Goal: Task Accomplishment & Management: Complete application form

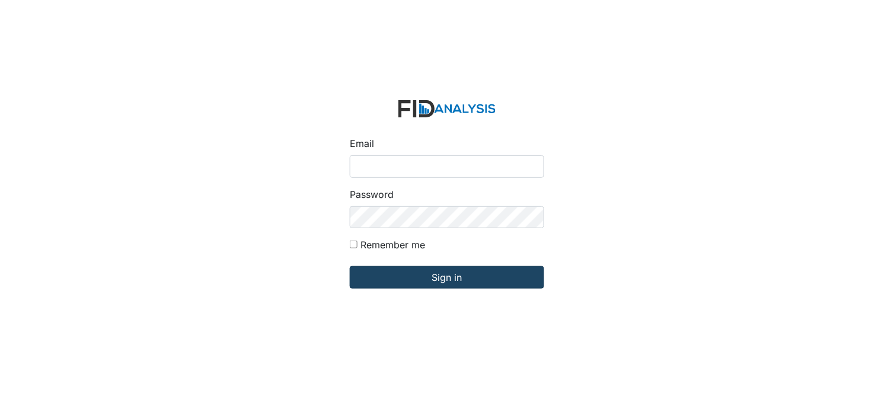
type input "[PERSON_NAME][EMAIL_ADDRESS][DOMAIN_NAME]"
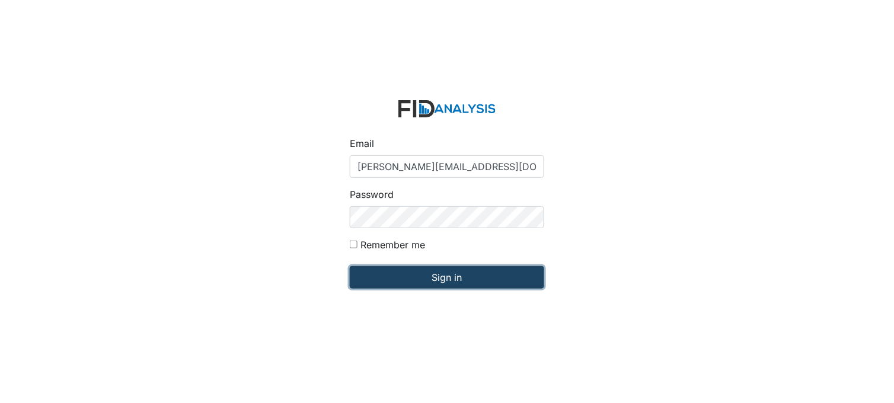
click at [422, 286] on input "Sign in" at bounding box center [447, 277] width 195 height 23
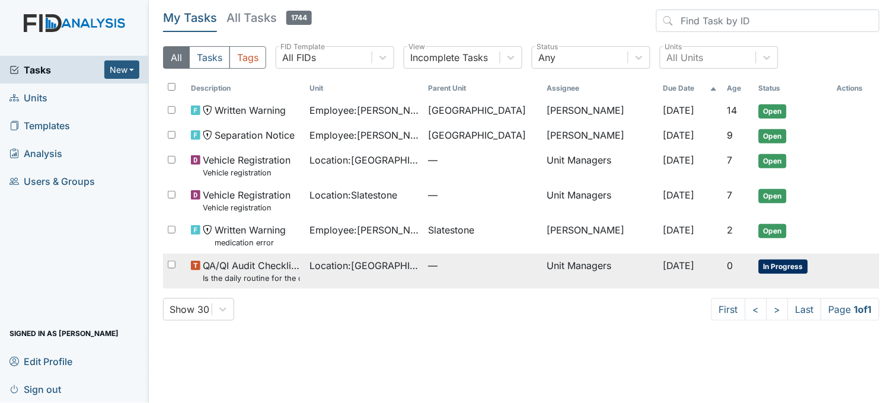
click at [368, 273] on span "Location : [GEOGRAPHIC_DATA]" at bounding box center [364, 266] width 109 height 14
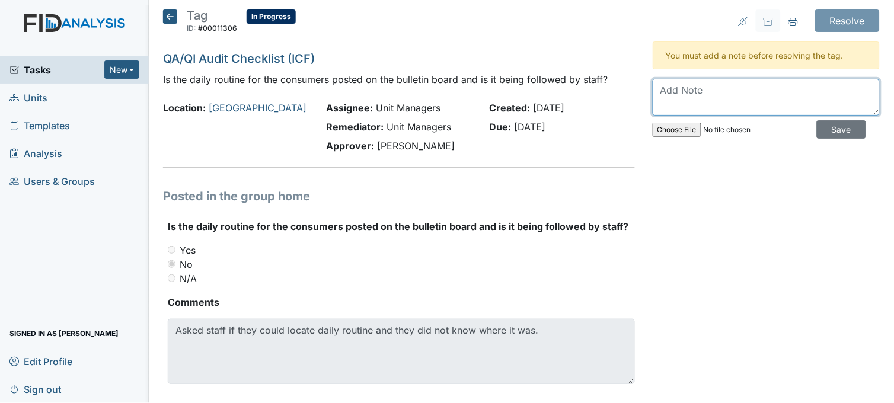
drag, startPoint x: 702, startPoint y: 94, endPoint x: 698, endPoint y: 98, distance: 6.3
click at [699, 98] on textarea at bounding box center [766, 97] width 227 height 37
click at [743, 90] on textarea "posted daily routine on bulletin board located in dining room" at bounding box center [766, 97] width 227 height 37
type textarea "posted daily routine on bulletin board located in dining room"
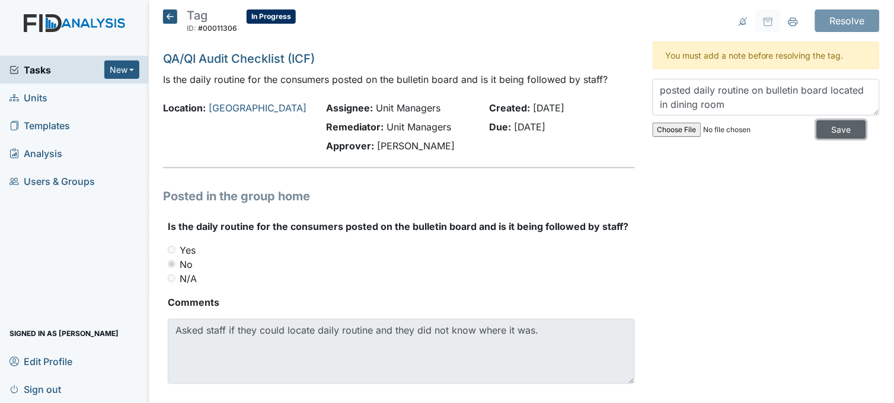
click at [819, 128] on input "Save" at bounding box center [841, 129] width 49 height 18
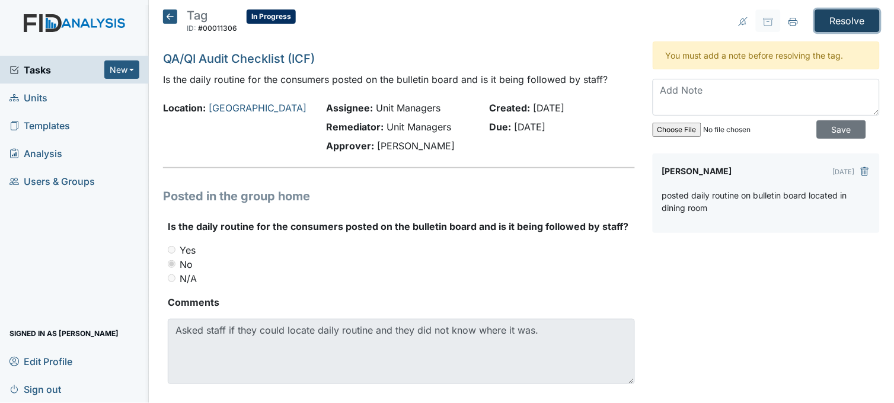
click at [830, 16] on input "Resolve" at bounding box center [847, 20] width 65 height 23
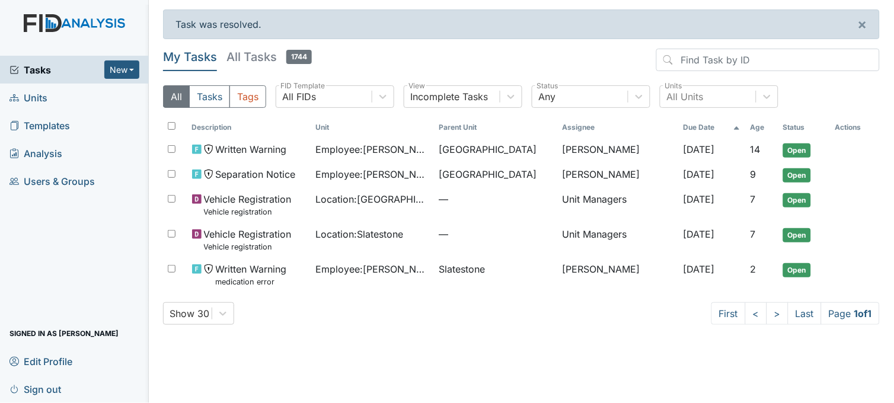
click at [37, 97] on span "Units" at bounding box center [28, 97] width 38 height 18
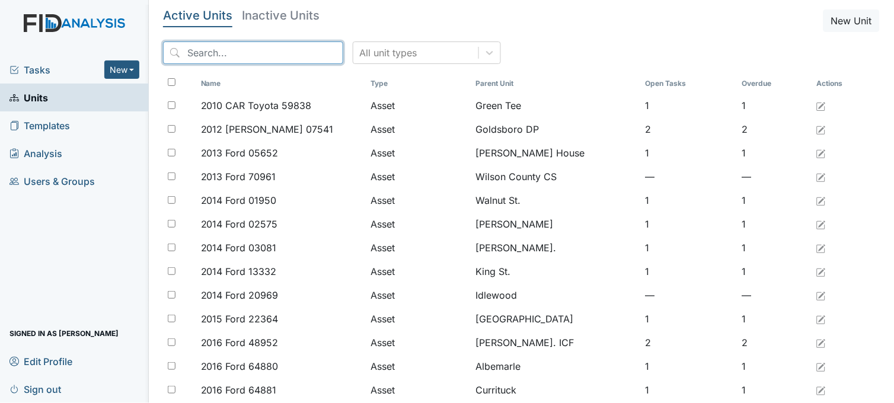
click at [243, 57] on input "search" at bounding box center [253, 53] width 180 height 23
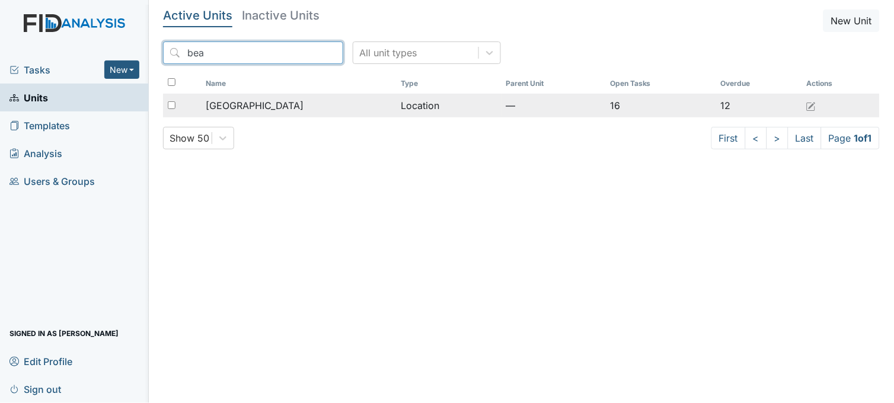
type input "bea"
click at [267, 101] on span "[GEOGRAPHIC_DATA]" at bounding box center [255, 105] width 98 height 14
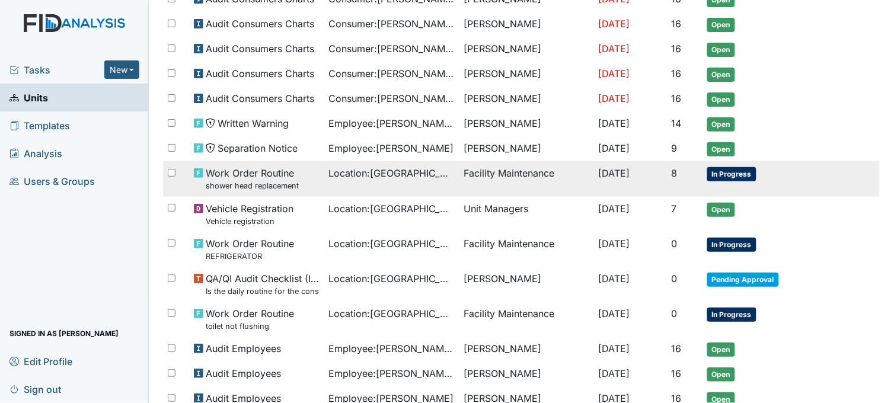
scroll to position [329, 0]
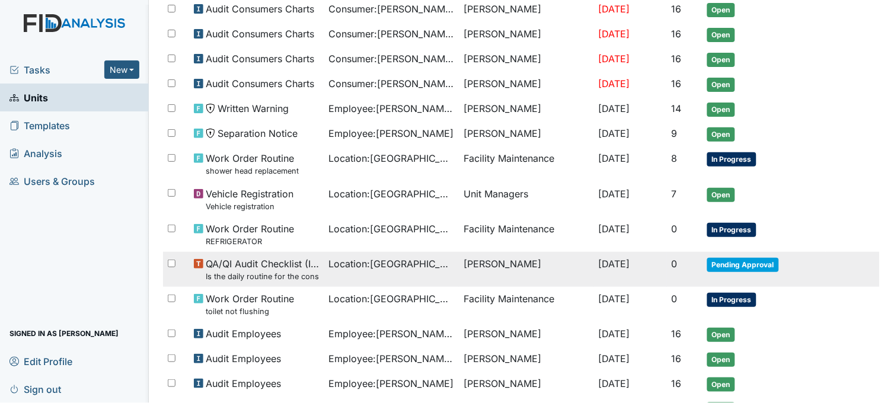
click at [330, 271] on span "Location : Beaufort Heights" at bounding box center [391, 264] width 125 height 14
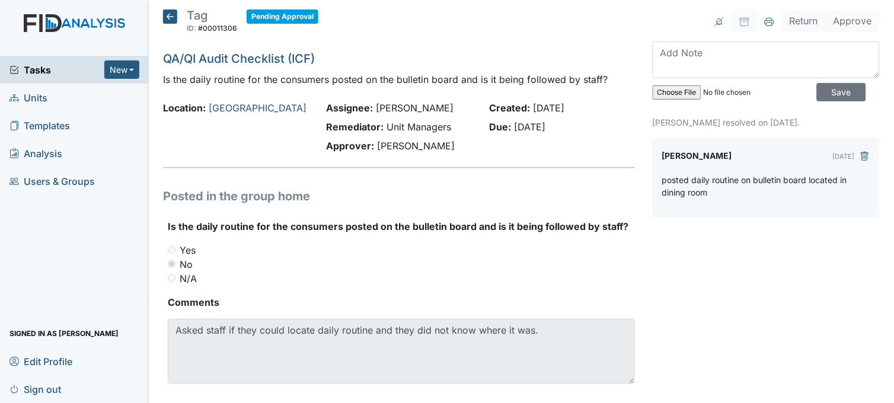
click at [170, 17] on icon at bounding box center [170, 16] width 14 height 14
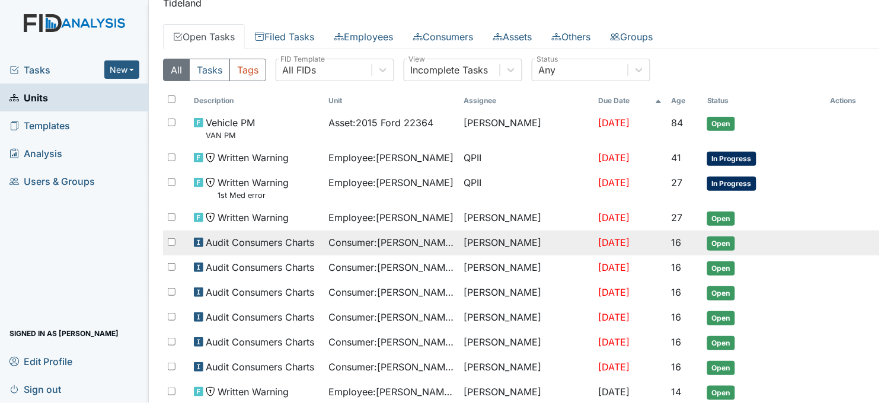
scroll to position [66, 0]
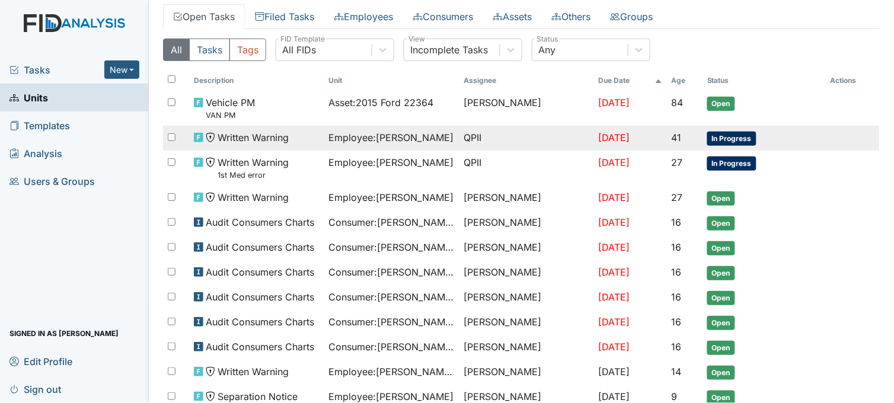
click at [389, 142] on span "Employee : Glover, Regina" at bounding box center [391, 137] width 125 height 14
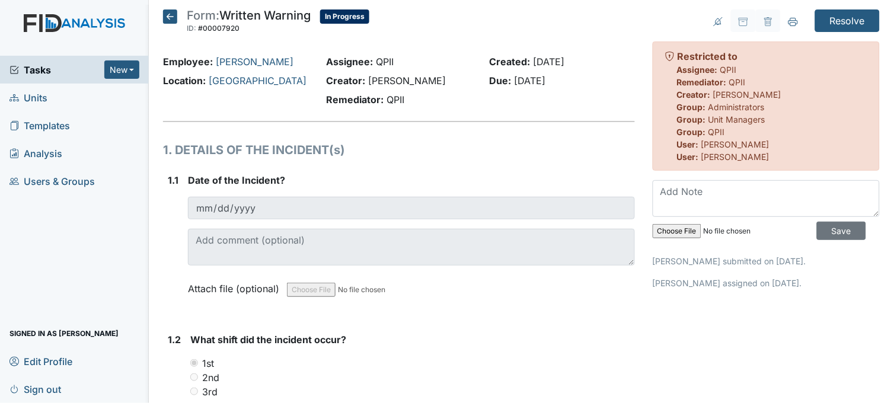
click at [166, 18] on icon at bounding box center [170, 16] width 14 height 14
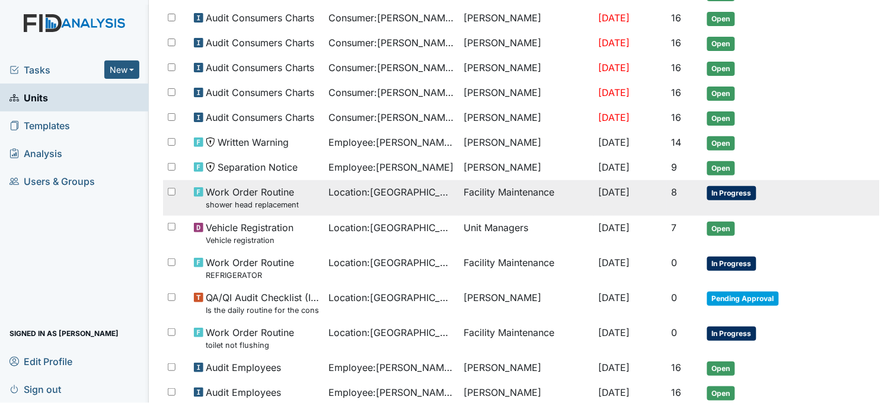
scroll to position [329, 0]
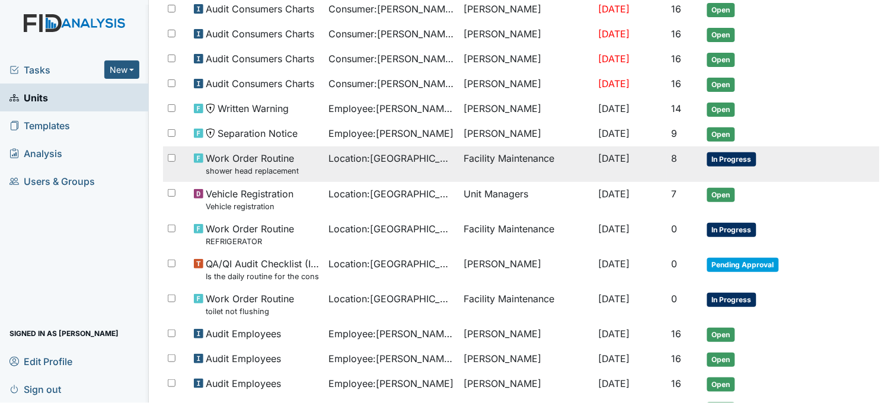
click at [411, 165] on span "Location : Beaufort Heights" at bounding box center [391, 158] width 125 height 14
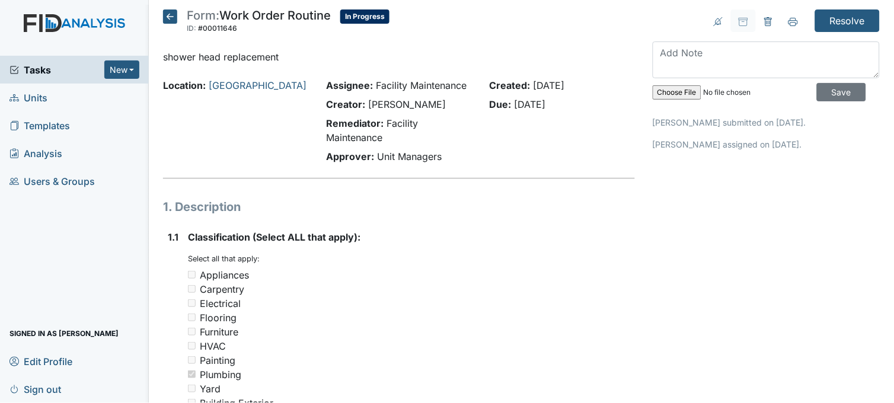
click at [173, 19] on icon at bounding box center [170, 16] width 14 height 14
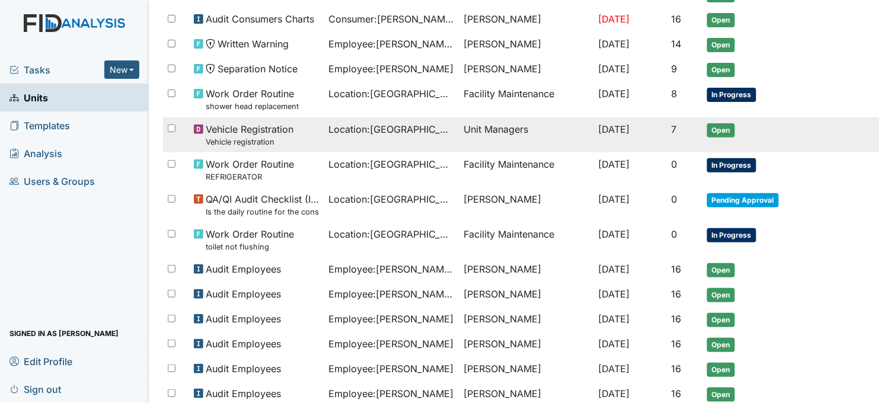
scroll to position [395, 0]
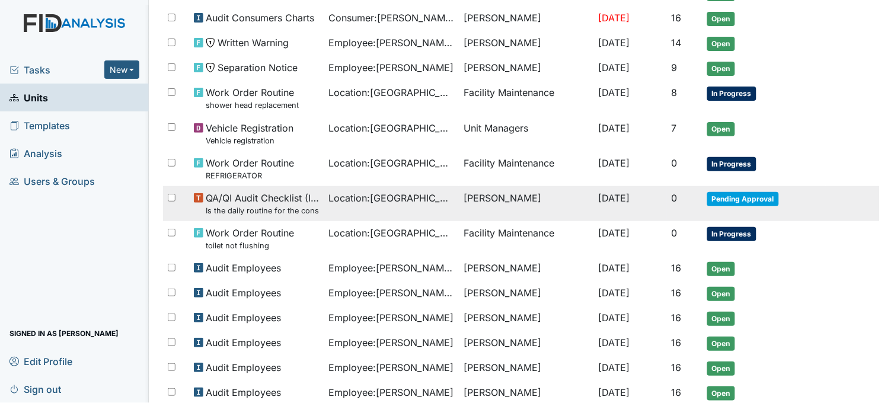
click at [459, 208] on td "[PERSON_NAME]" at bounding box center [526, 203] width 135 height 35
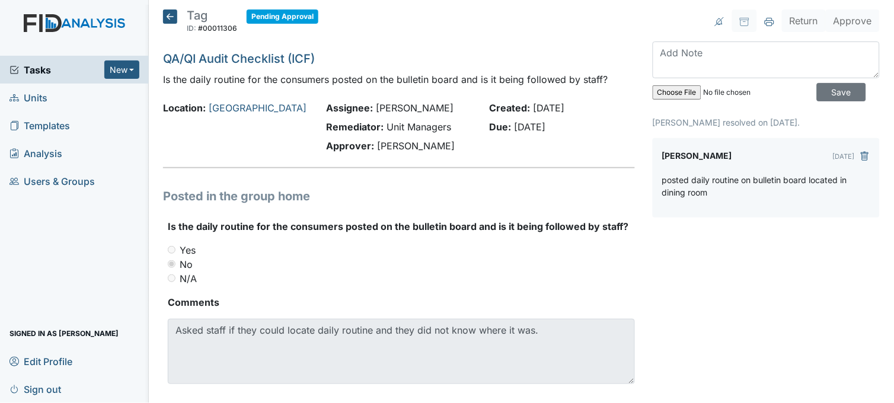
click at [166, 15] on icon at bounding box center [170, 16] width 14 height 14
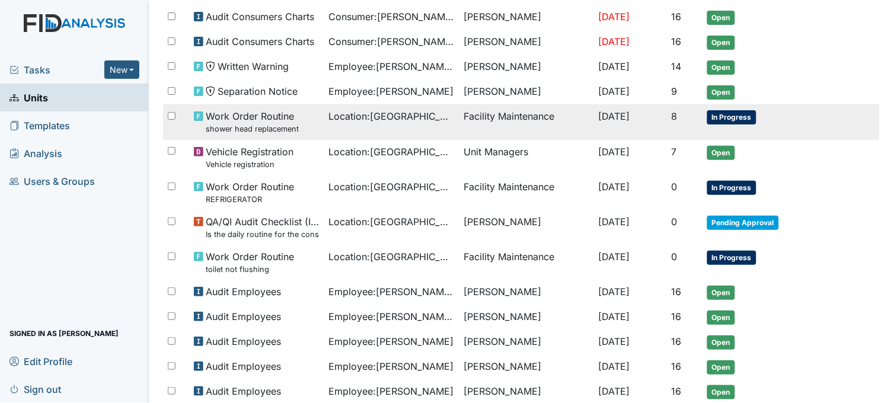
scroll to position [395, 0]
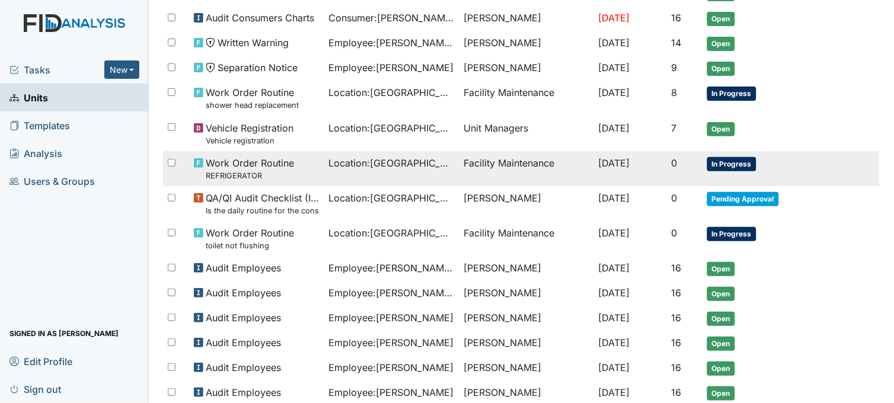
click at [431, 169] on span "Location : Beaufort Heights" at bounding box center [391, 163] width 125 height 14
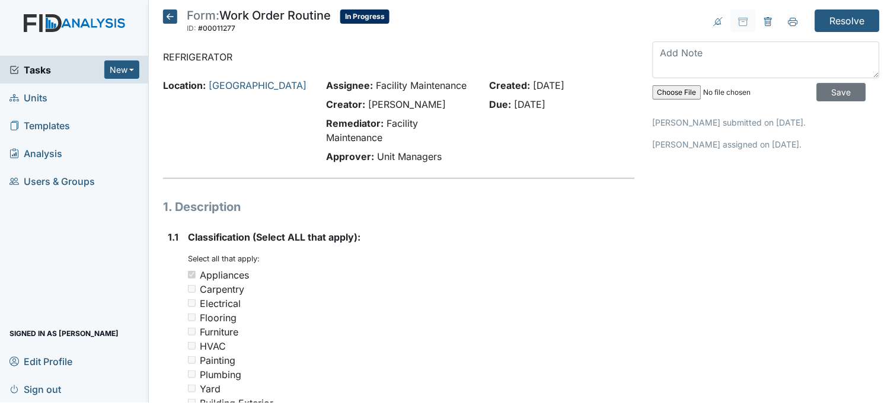
click at [173, 14] on icon at bounding box center [170, 16] width 14 height 14
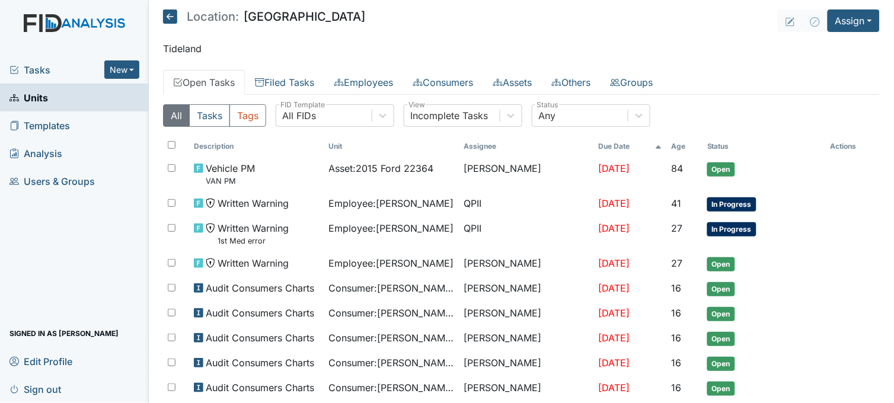
click at [42, 70] on span "Tasks" at bounding box center [56, 70] width 95 height 14
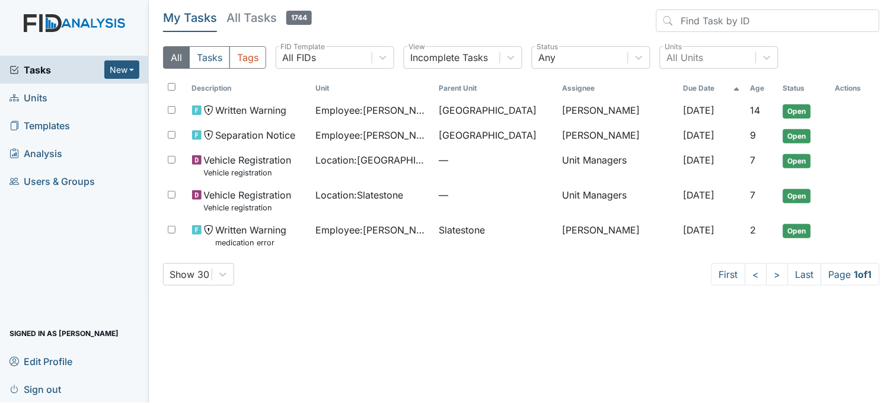
click at [69, 93] on link "Units" at bounding box center [74, 98] width 149 height 28
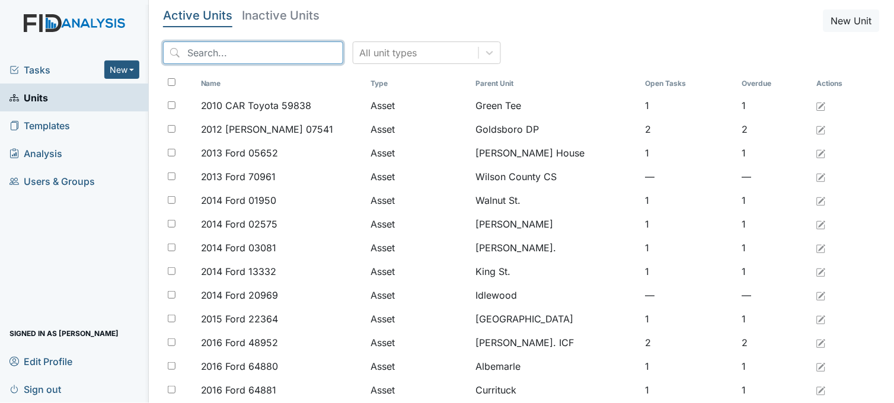
click at [240, 59] on input "search" at bounding box center [253, 53] width 180 height 23
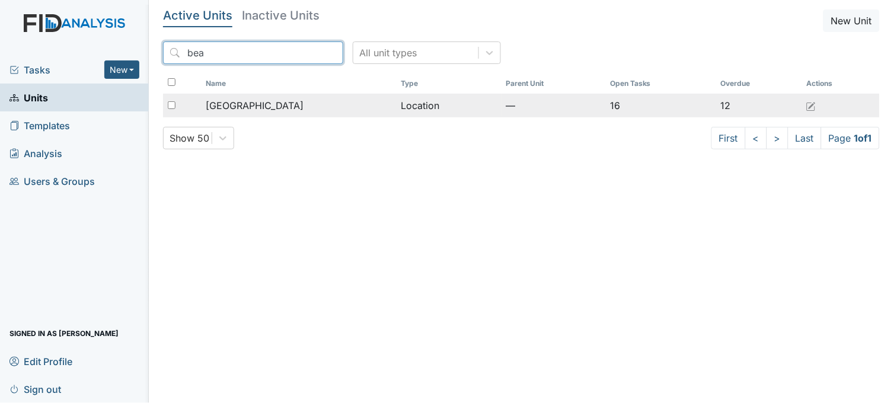
type input "bea"
click at [265, 102] on span "[GEOGRAPHIC_DATA]" at bounding box center [255, 105] width 98 height 14
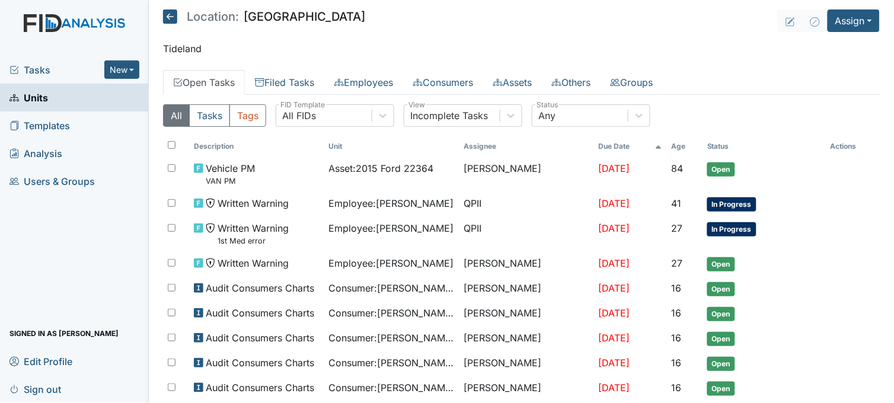
click at [40, 65] on span "Tasks" at bounding box center [56, 70] width 95 height 14
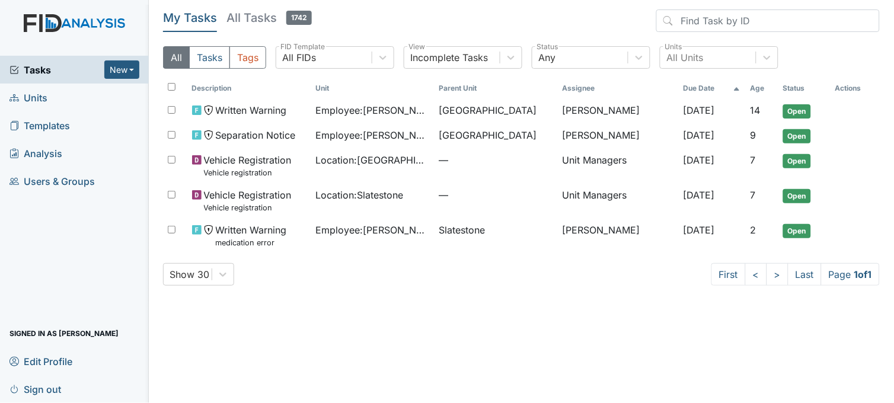
click at [43, 69] on span "Tasks" at bounding box center [56, 70] width 95 height 14
click at [36, 93] on span "Units" at bounding box center [28, 97] width 38 height 18
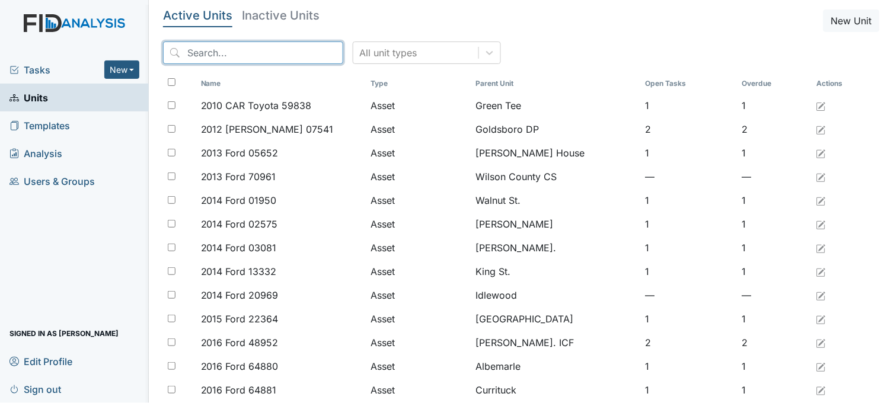
click at [195, 49] on input "search" at bounding box center [253, 53] width 180 height 23
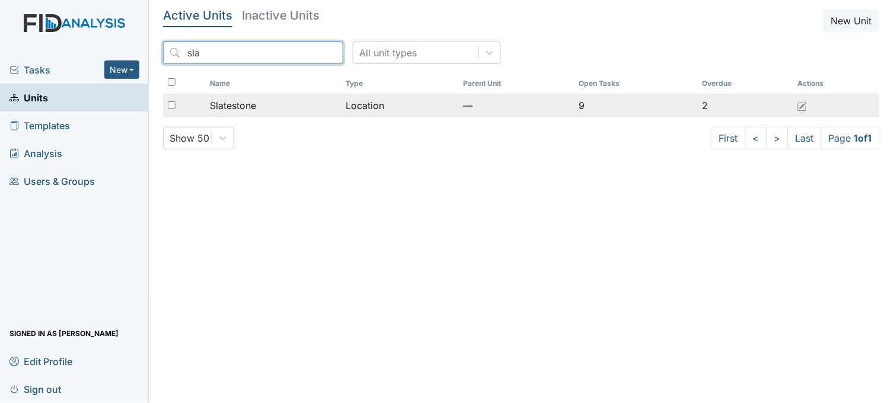
type input "sla"
click at [287, 99] on div "Slatestone" at bounding box center [273, 105] width 127 height 14
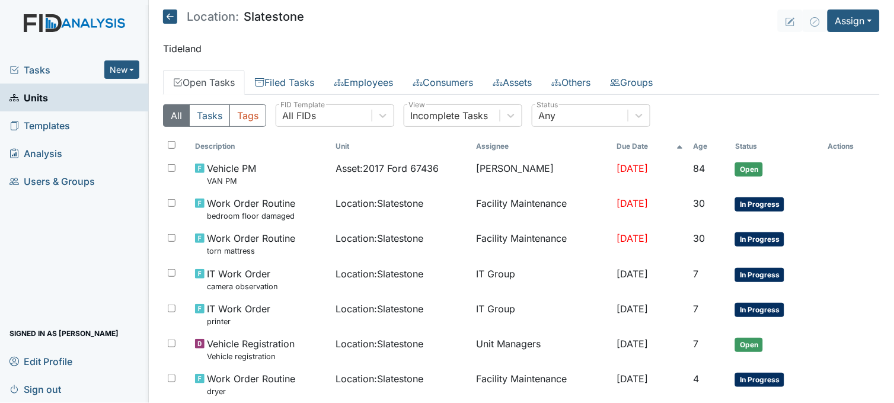
click at [47, 93] on span "Units" at bounding box center [28, 97] width 39 height 18
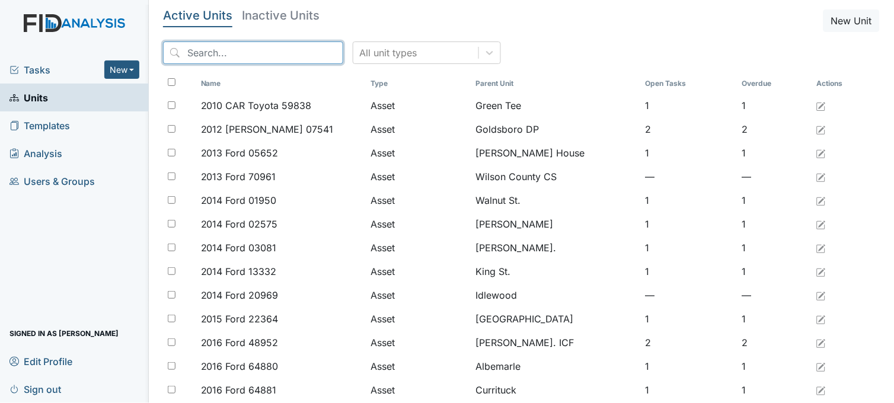
click at [228, 56] on input "search" at bounding box center [253, 53] width 180 height 23
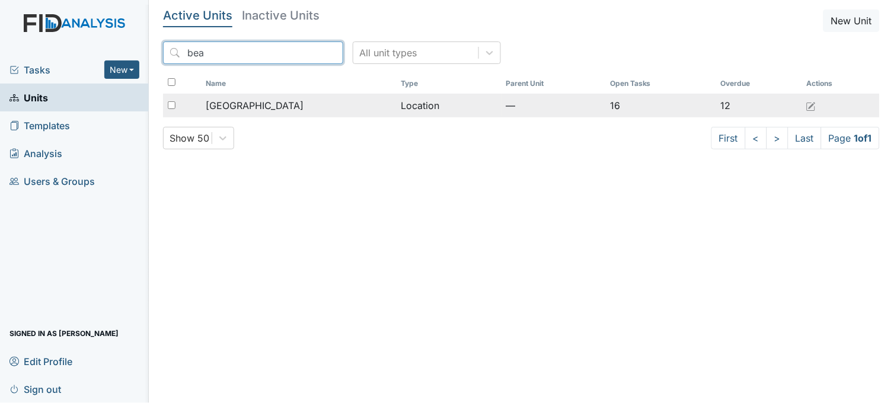
type input "bea"
click at [247, 102] on span "Beaufort Heights" at bounding box center [255, 105] width 98 height 14
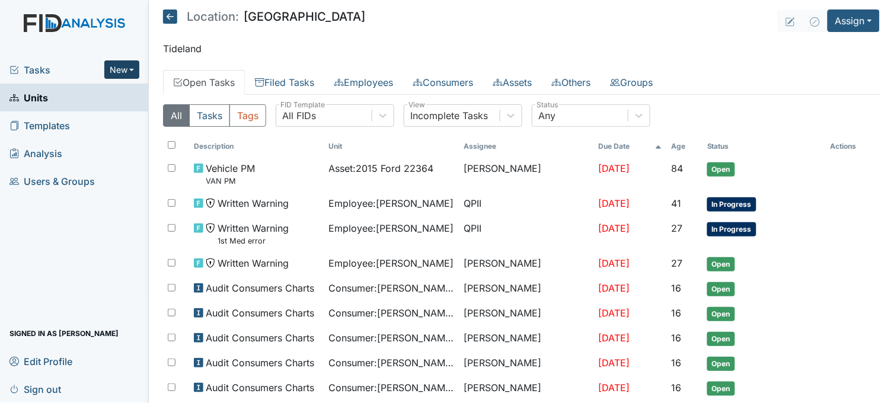
click at [109, 63] on button "New" at bounding box center [122, 69] width 36 height 18
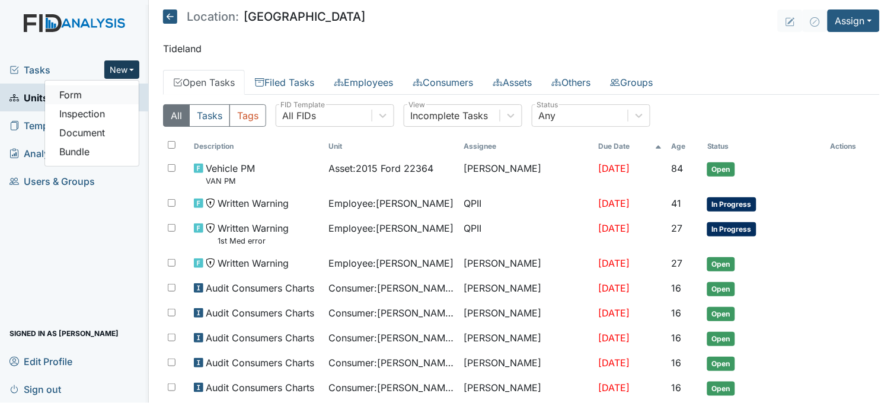
click at [100, 96] on link "Form" at bounding box center [92, 94] width 94 height 19
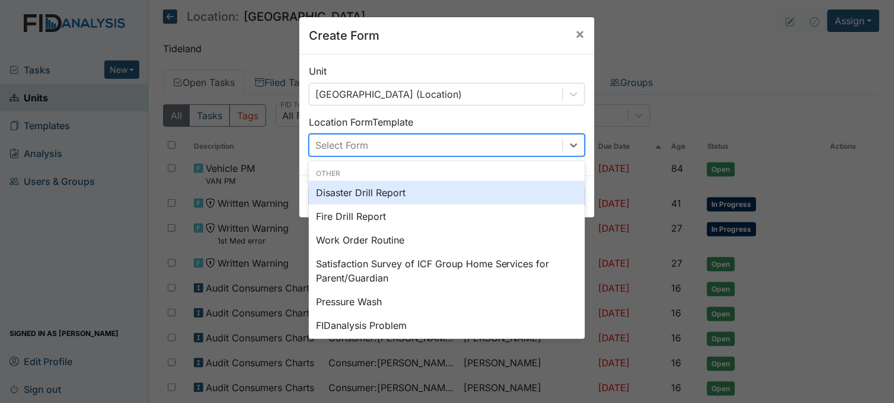
click at [349, 139] on div "Select Form" at bounding box center [342, 145] width 53 height 14
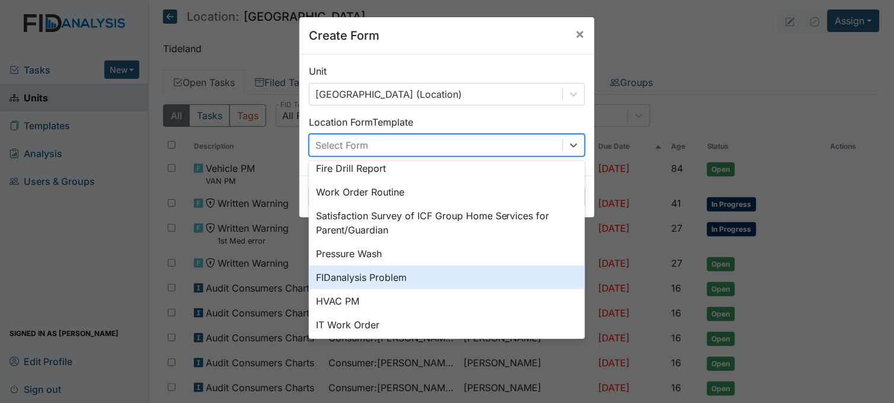
scroll to position [147, 0]
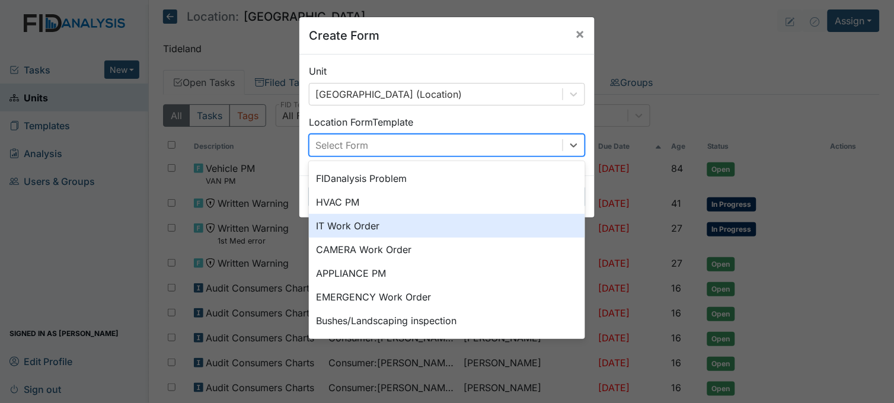
click at [350, 227] on div "IT Work Order" at bounding box center [447, 226] width 276 height 24
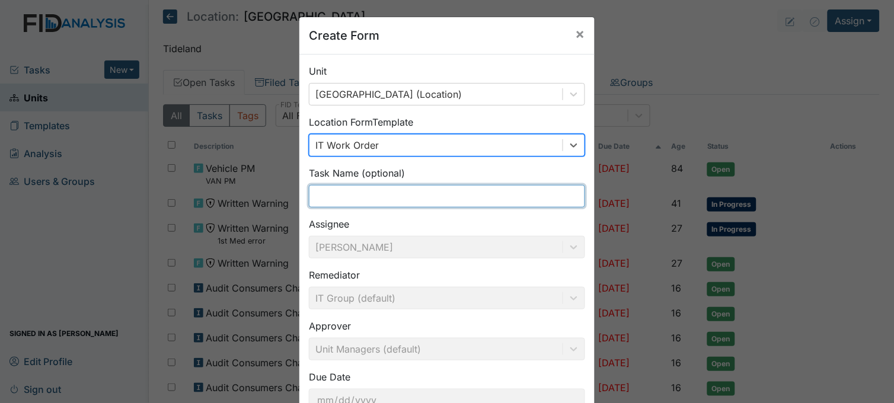
click at [344, 199] on input "text" at bounding box center [447, 196] width 276 height 23
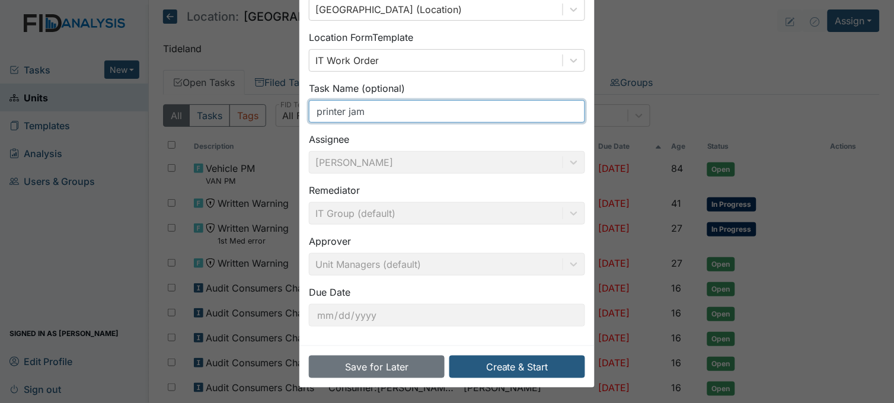
scroll to position [87, 0]
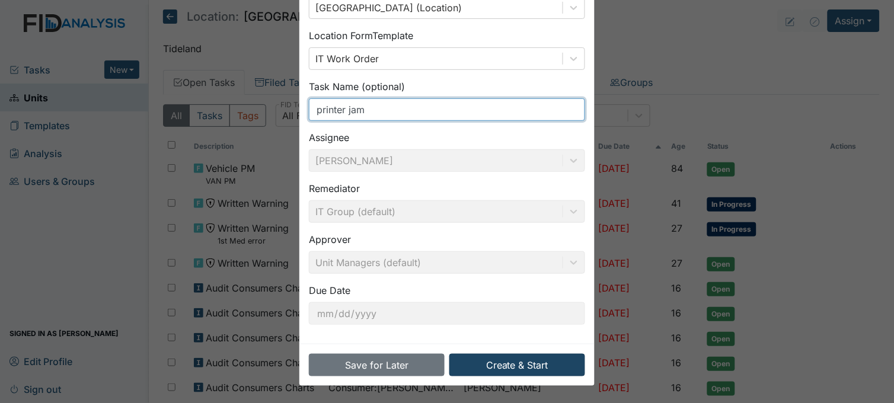
type input "printer jam"
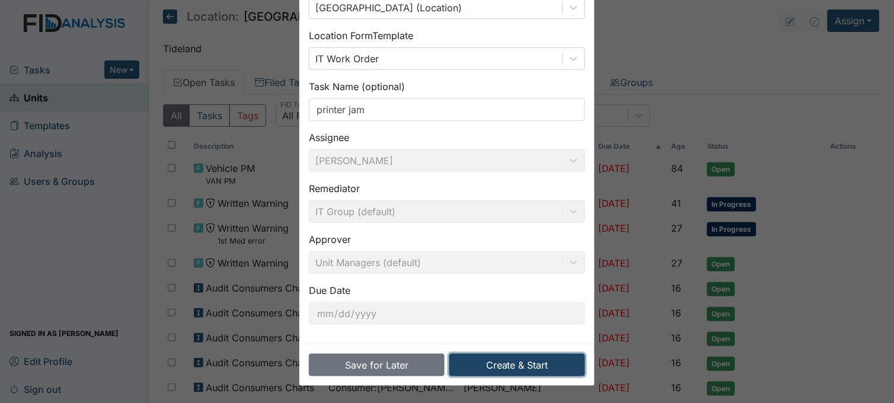
click at [526, 371] on button "Create & Start" at bounding box center [518, 365] width 136 height 23
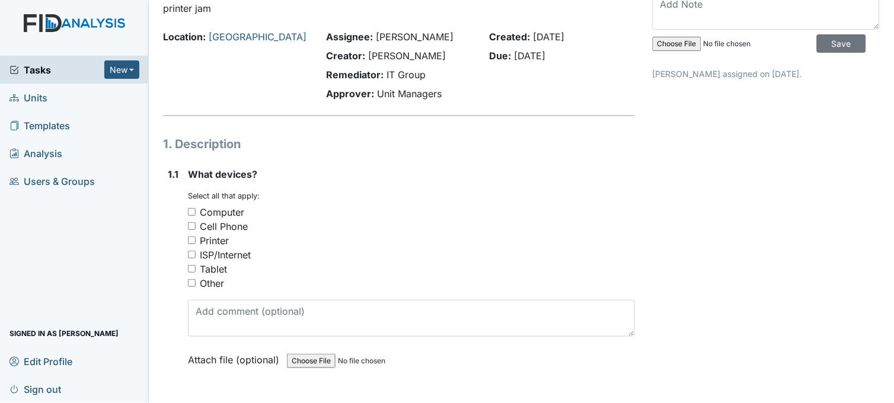
scroll to position [197, 0]
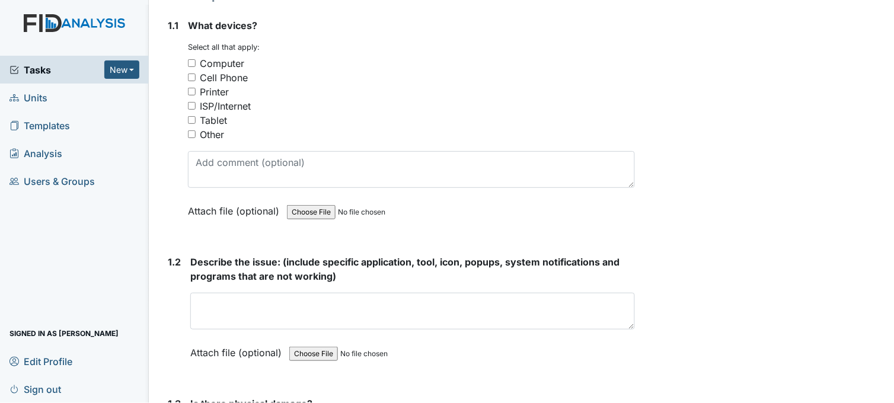
drag, startPoint x: 189, startPoint y: 89, endPoint x: 195, endPoint y: 100, distance: 12.2
click at [189, 90] on input "Printer" at bounding box center [192, 92] width 8 height 8
checkbox input "true"
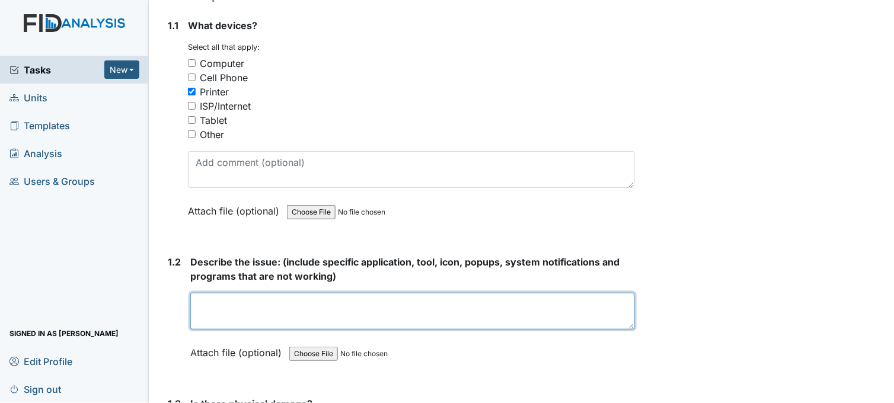
click at [327, 311] on textarea at bounding box center [412, 311] width 445 height 37
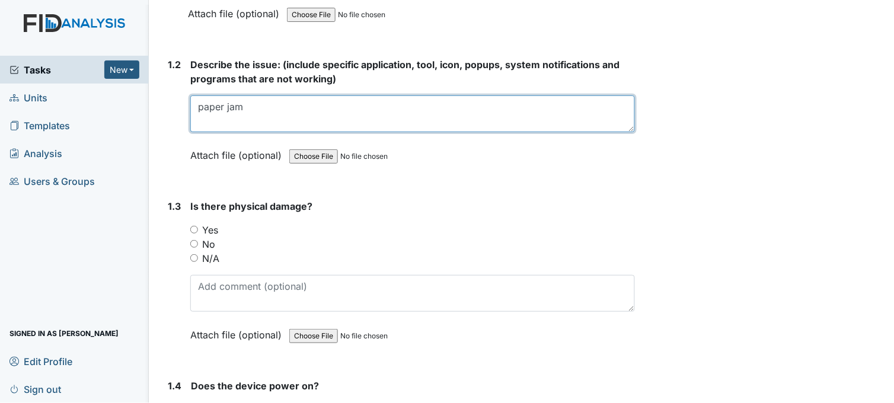
scroll to position [461, 0]
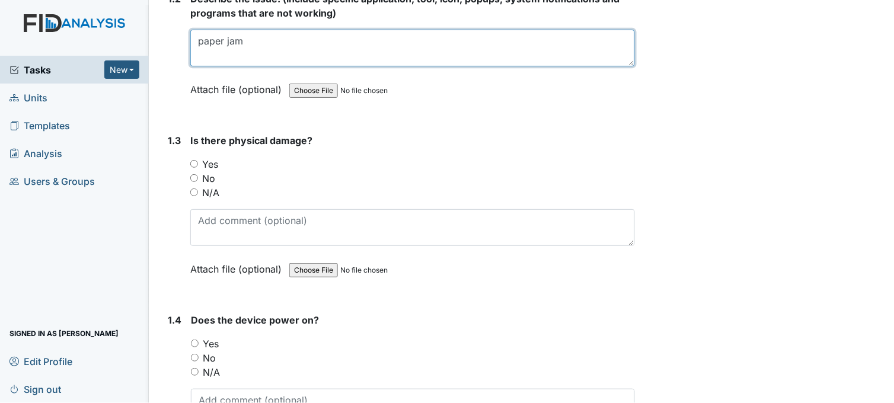
type textarea "paper jam"
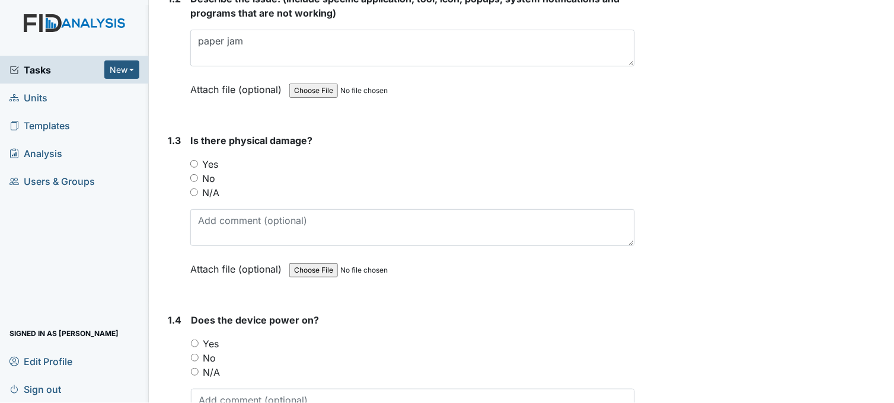
click at [196, 177] on input "No" at bounding box center [194, 178] width 8 height 8
radio input "true"
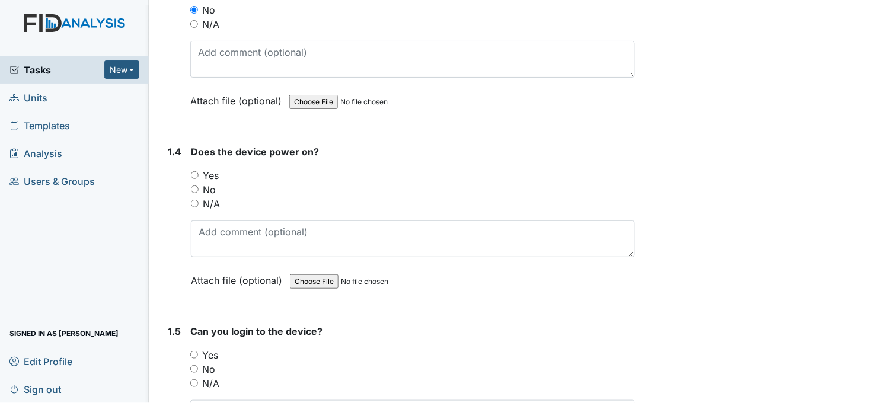
scroll to position [659, 0]
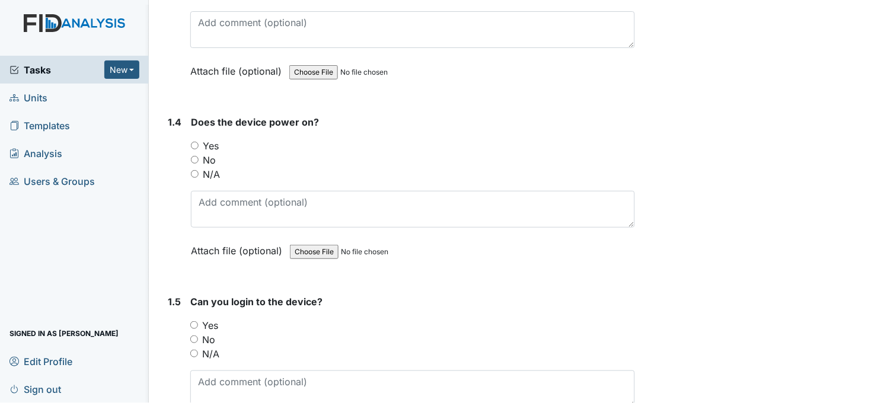
click at [194, 144] on input "Yes" at bounding box center [195, 146] width 8 height 8
radio input "true"
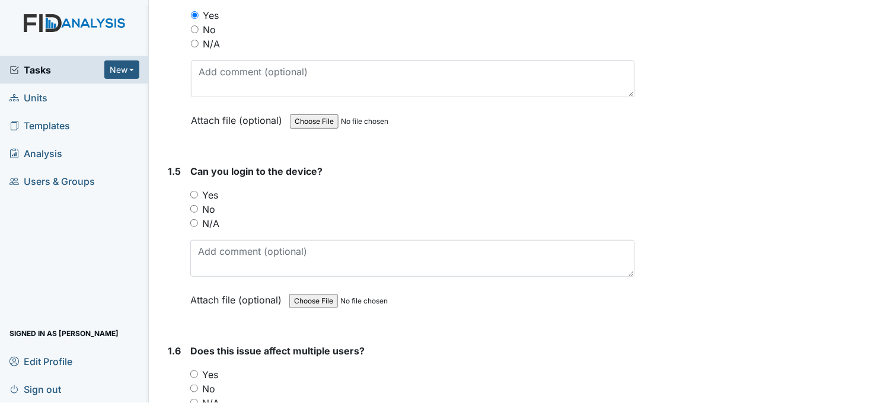
scroll to position [791, 0]
click at [196, 191] on input "Yes" at bounding box center [194, 194] width 8 height 8
radio input "true"
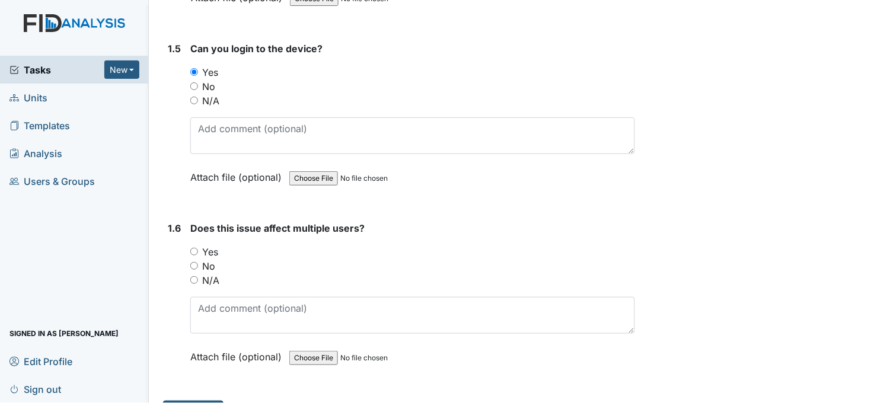
scroll to position [940, 0]
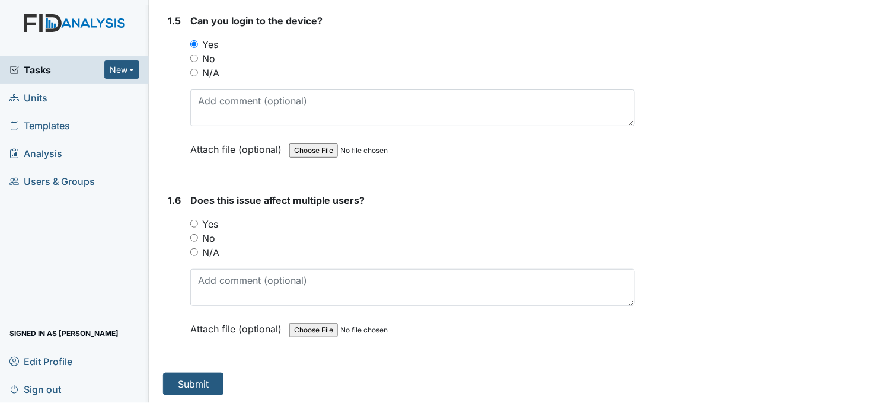
click at [192, 220] on input "Yes" at bounding box center [194, 224] width 8 height 8
radio input "true"
click at [200, 373] on button "Submit" at bounding box center [193, 384] width 60 height 23
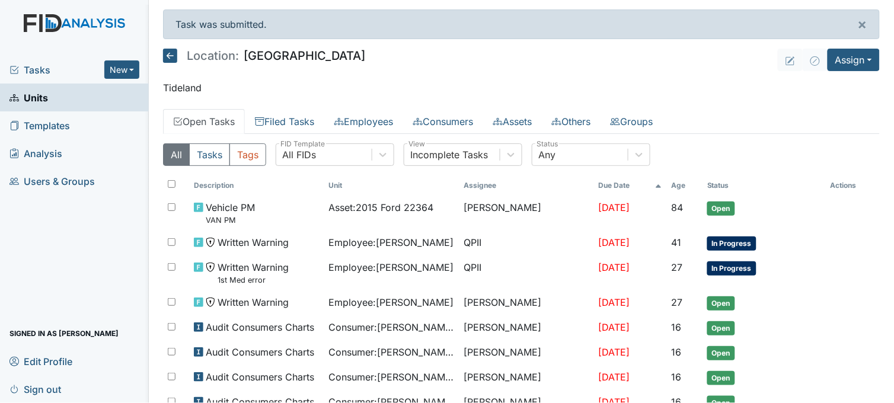
click at [173, 54] on icon at bounding box center [170, 56] width 14 height 14
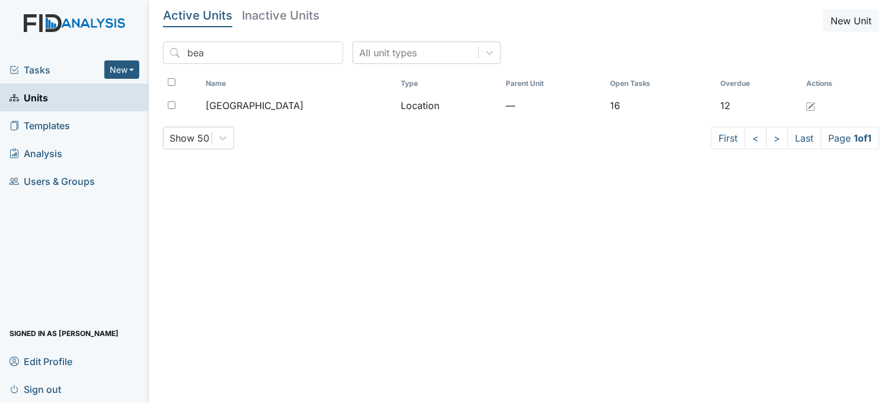
click at [47, 68] on span "Tasks" at bounding box center [56, 70] width 95 height 14
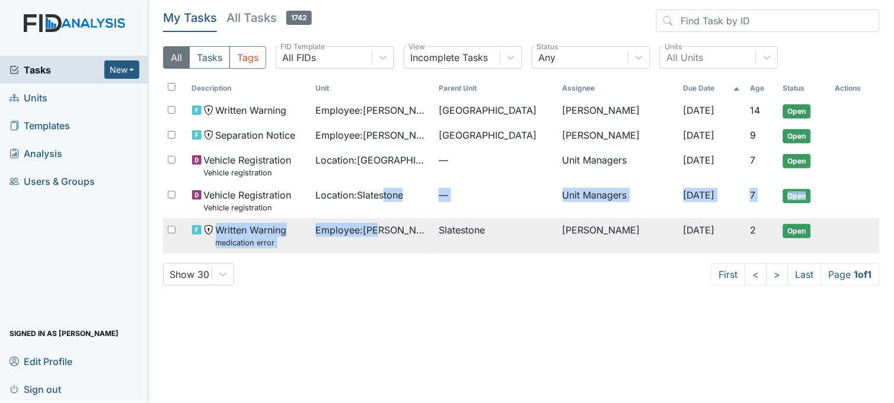
drag, startPoint x: 381, startPoint y: 199, endPoint x: 381, endPoint y: 249, distance: 50.4
click at [381, 249] on tbody "Written Warning Employee : Swain, Ky'Asia Beaufort Heights Sheniqua Howell Oct …" at bounding box center [521, 175] width 717 height 155
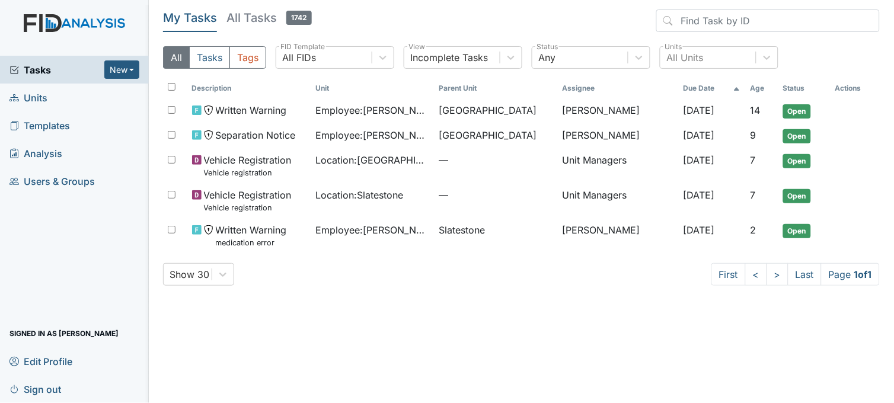
drag, startPoint x: 381, startPoint y: 249, endPoint x: 378, endPoint y: 262, distance: 13.5
click at [378, 262] on div "Description Unit Parent Unit Assignee Due Date Age Status Actions Written Warni…" at bounding box center [521, 170] width 717 height 185
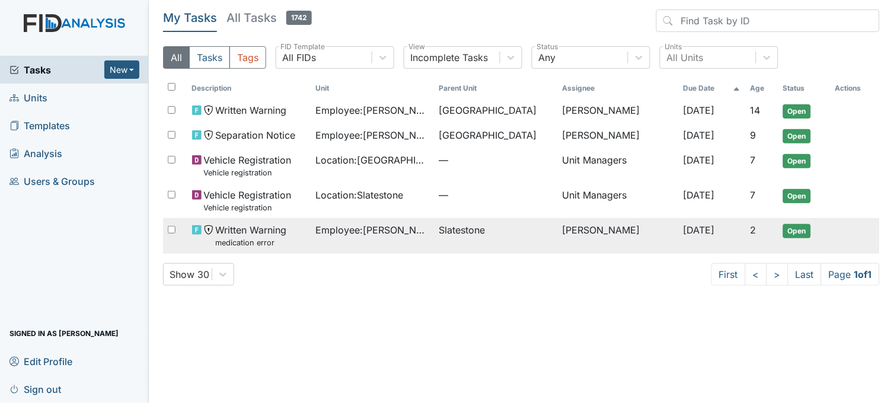
click at [414, 235] on span "Employee : Thompson, Tawanna" at bounding box center [373, 230] width 114 height 14
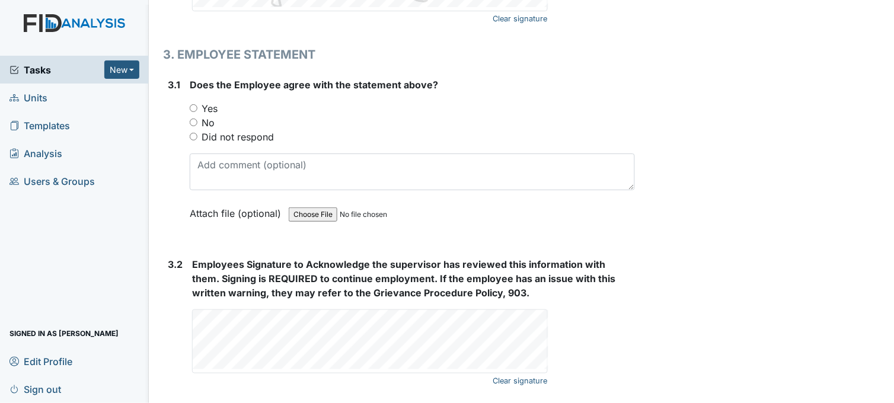
scroll to position [1943, 0]
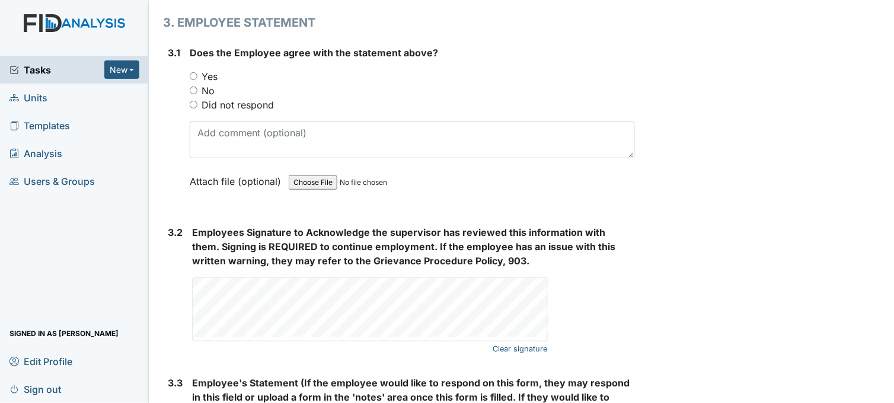
click at [195, 75] on input "Yes" at bounding box center [194, 76] width 8 height 8
radio input "true"
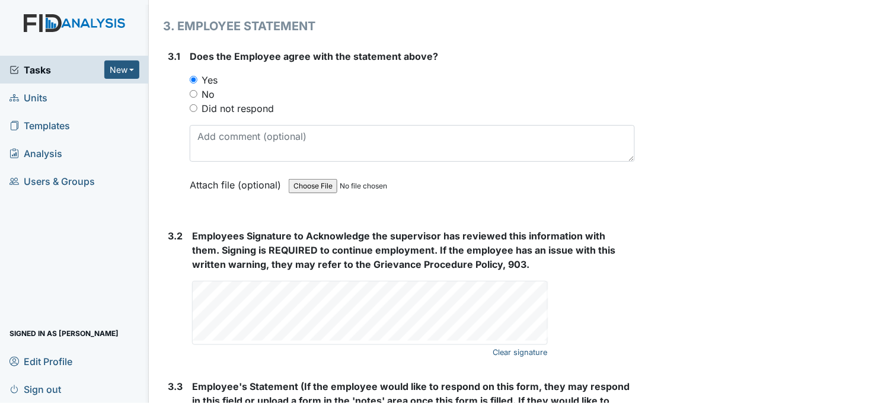
scroll to position [2102, 0]
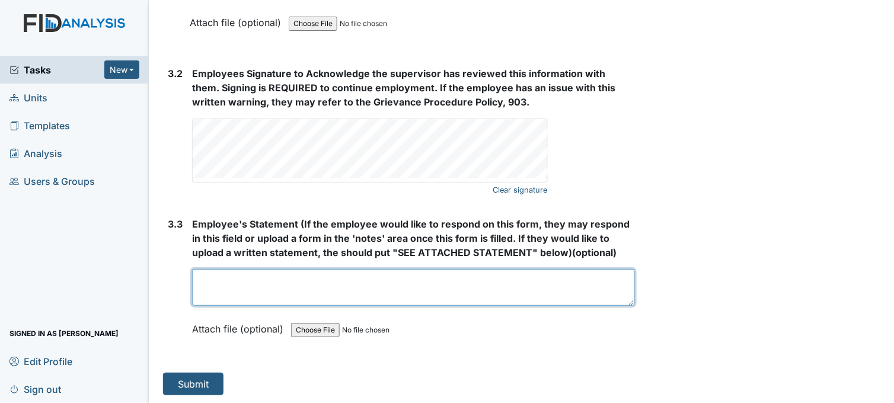
click at [230, 286] on textarea at bounding box center [413, 287] width 443 height 37
type textarea "N/A"
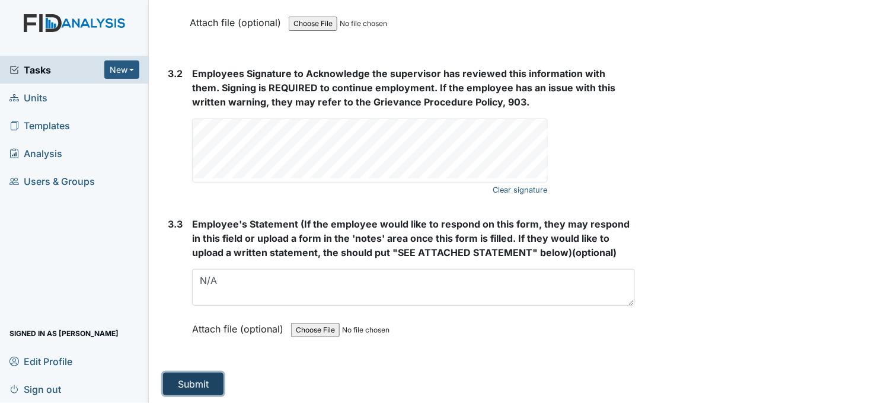
click at [194, 387] on button "Submit" at bounding box center [193, 384] width 60 height 23
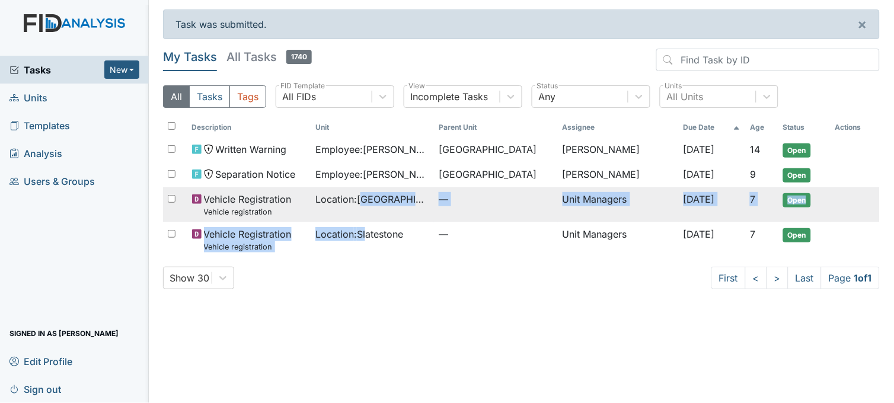
drag, startPoint x: 366, startPoint y: 230, endPoint x: 365, endPoint y: 223, distance: 7.2
click at [365, 223] on tbody "Written Warning Employee : Swain, Ky'Asia Beaufort Heights Sheniqua Howell Oct …" at bounding box center [521, 198] width 717 height 120
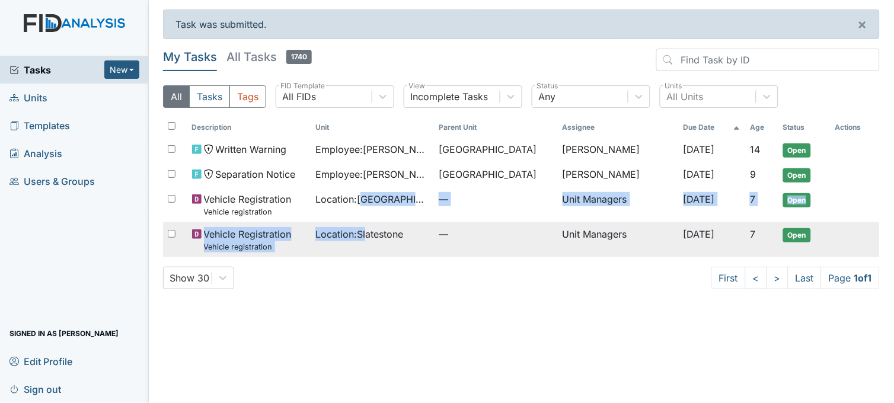
drag, startPoint x: 365, startPoint y: 223, endPoint x: 362, endPoint y: 244, distance: 21.0
click at [362, 244] on td "Location : Slatestone" at bounding box center [372, 239] width 123 height 35
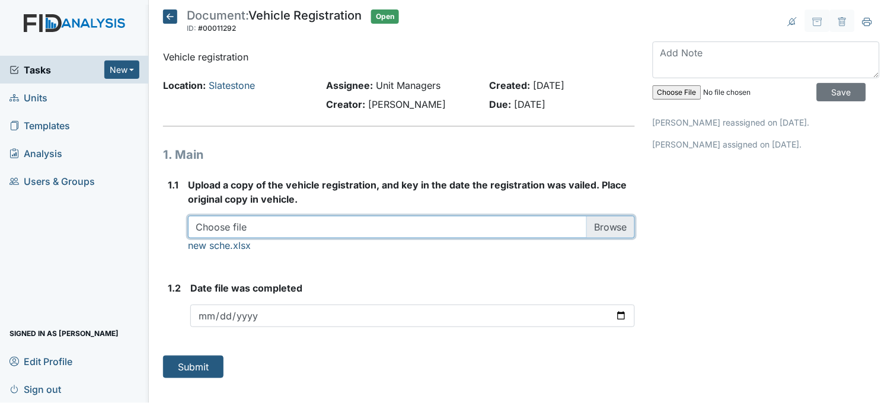
click at [609, 228] on input "file" at bounding box center [411, 227] width 447 height 23
type input "C:\fakepath\SS van regerstrtion.pdf"
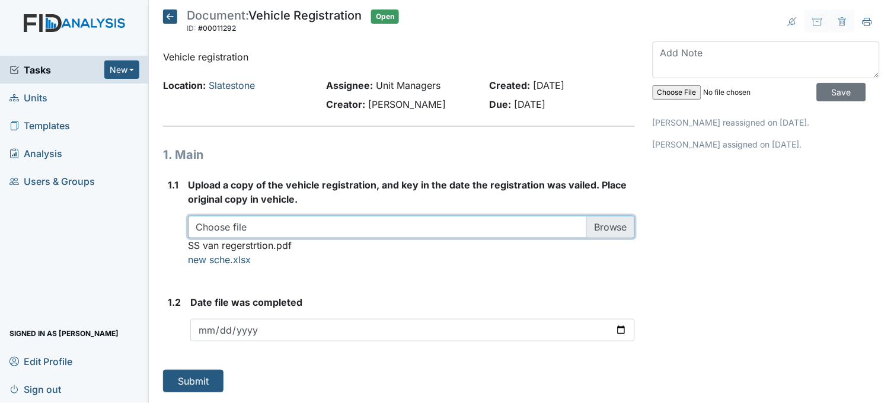
click at [606, 225] on input "file" at bounding box center [411, 227] width 447 height 23
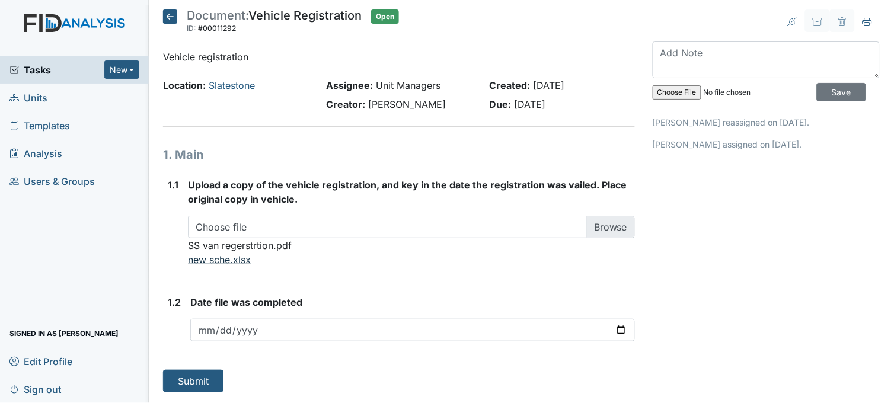
click at [229, 257] on link "new sche.xlsx" at bounding box center [219, 260] width 63 height 12
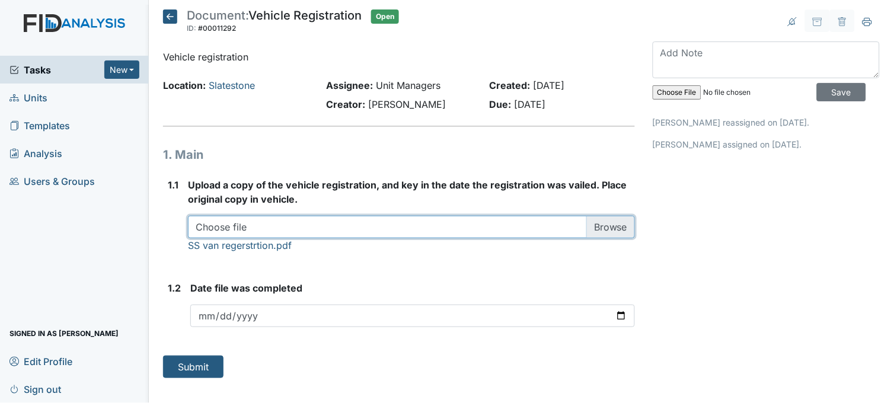
click at [607, 228] on input "file" at bounding box center [411, 227] width 447 height 23
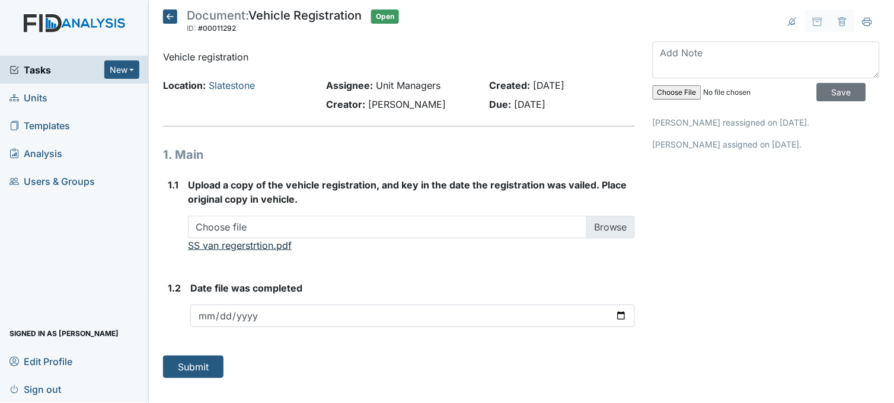
click at [259, 245] on link "SS van regerstrtion.pdf" at bounding box center [240, 246] width 104 height 12
click at [218, 247] on link "SS van regerstrtion.pdf" at bounding box center [240, 246] width 104 height 12
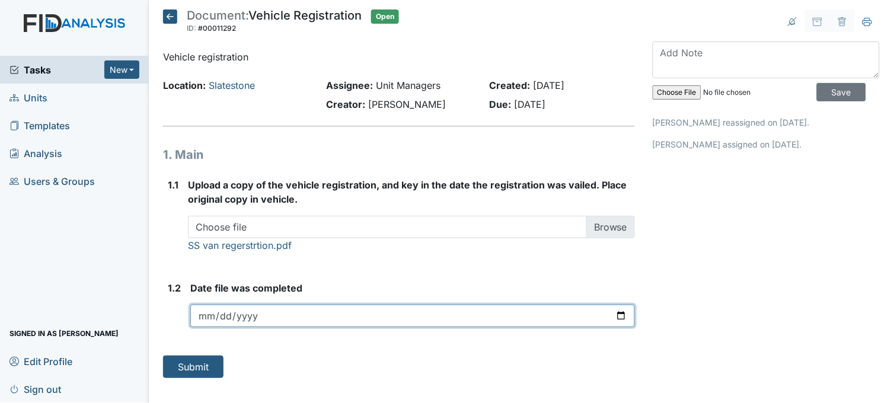
click at [623, 314] on input "date" at bounding box center [412, 316] width 445 height 23
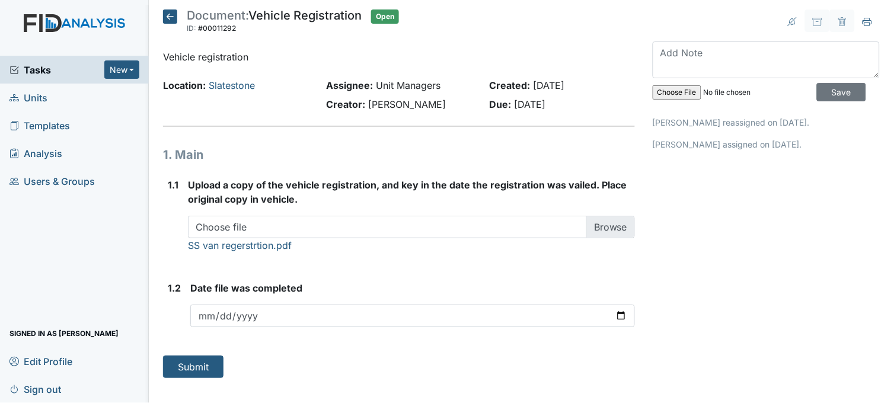
click at [171, 17] on icon at bounding box center [170, 16] width 14 height 14
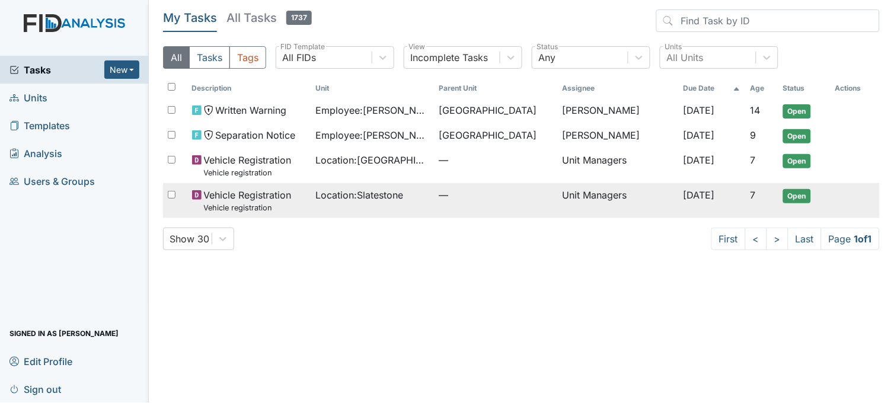
click at [356, 196] on span "Location : Slatestone" at bounding box center [360, 195] width 88 height 14
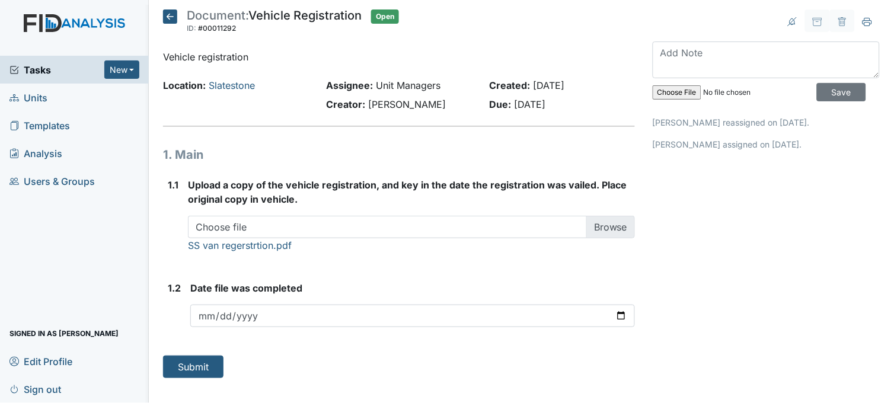
click at [168, 10] on icon at bounding box center [170, 16] width 14 height 14
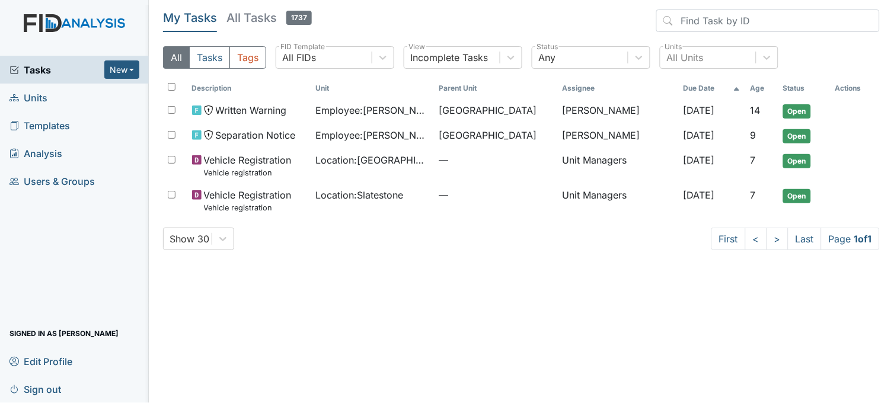
click at [40, 69] on span "Tasks" at bounding box center [56, 70] width 95 height 14
click at [53, 98] on link "Units" at bounding box center [74, 98] width 149 height 28
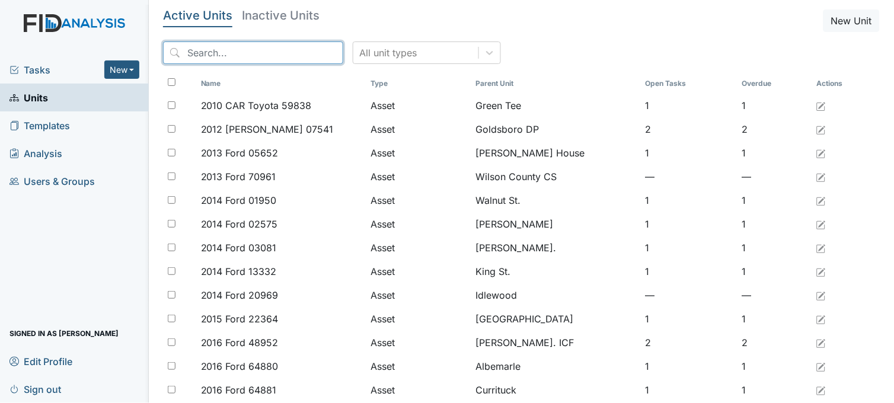
click at [215, 53] on input "search" at bounding box center [253, 53] width 180 height 23
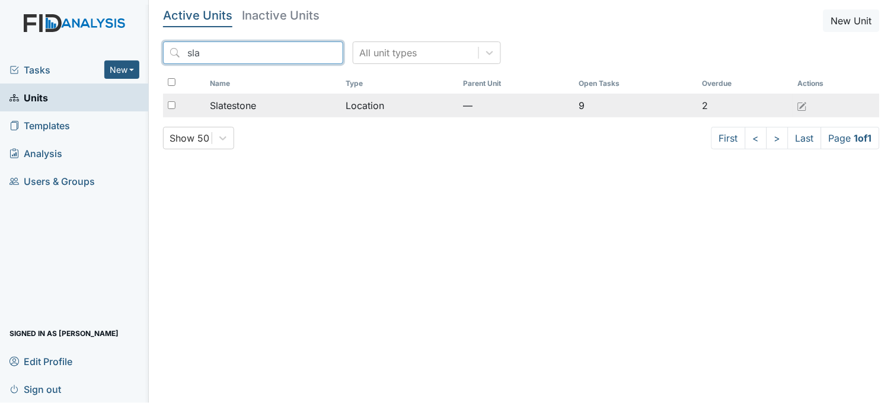
type input "sla"
click at [258, 111] on div "Slatestone" at bounding box center [273, 105] width 127 height 14
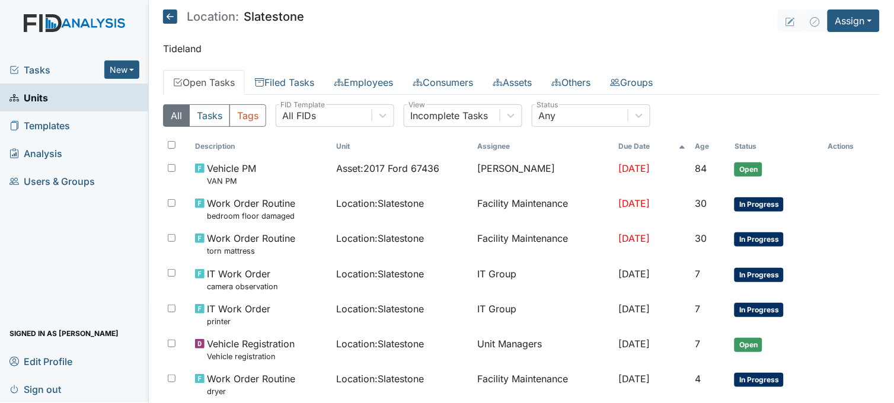
click at [40, 73] on span "Tasks" at bounding box center [56, 70] width 95 height 14
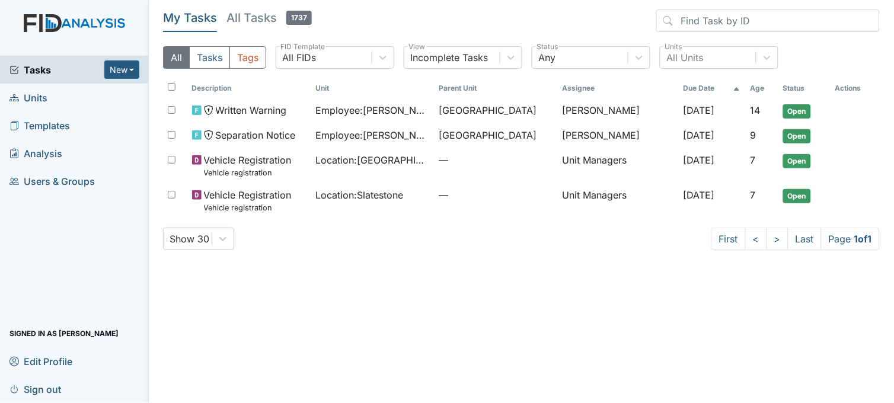
click at [56, 100] on link "Units" at bounding box center [74, 98] width 149 height 28
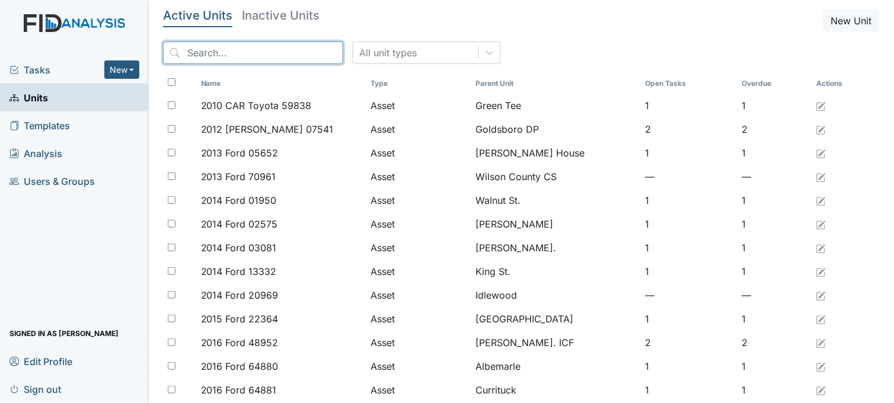
click at [230, 51] on input "search" at bounding box center [253, 53] width 180 height 23
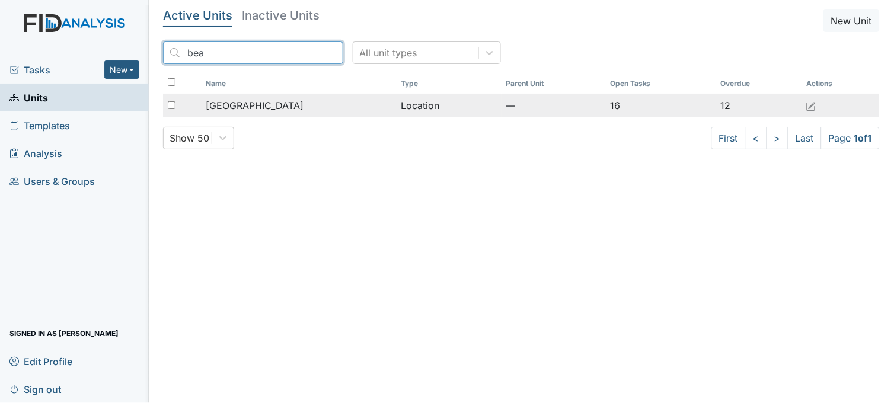
type input "bea"
click at [252, 96] on td "[GEOGRAPHIC_DATA]" at bounding box center [298, 106] width 195 height 24
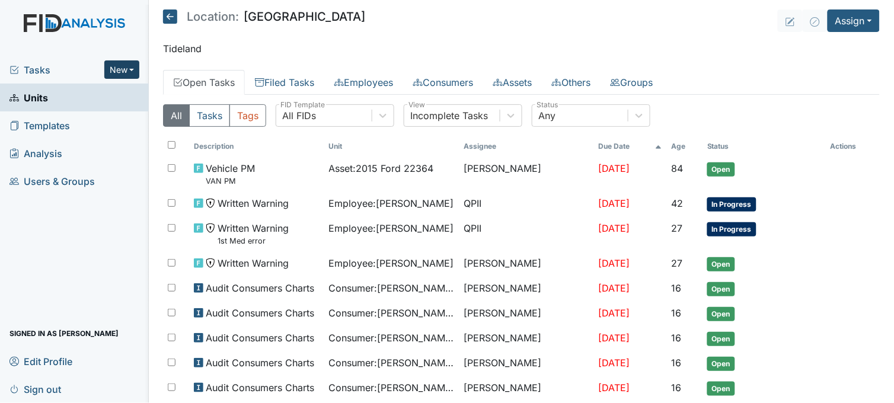
click at [110, 72] on button "New" at bounding box center [122, 69] width 36 height 18
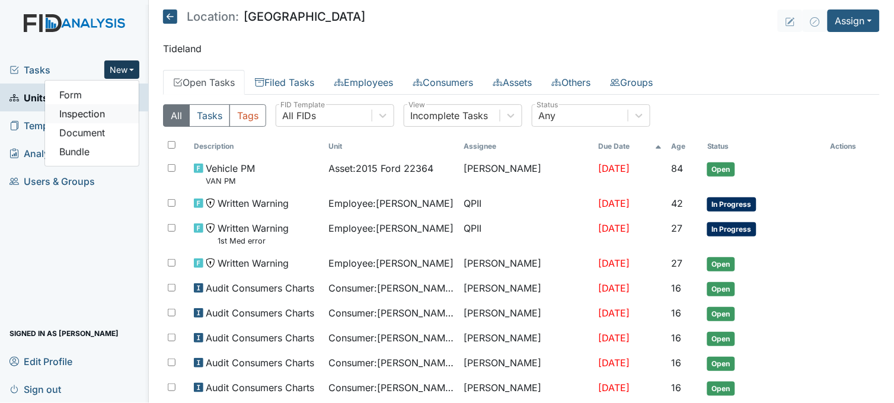
click at [101, 110] on link "Inspection" at bounding box center [92, 113] width 94 height 19
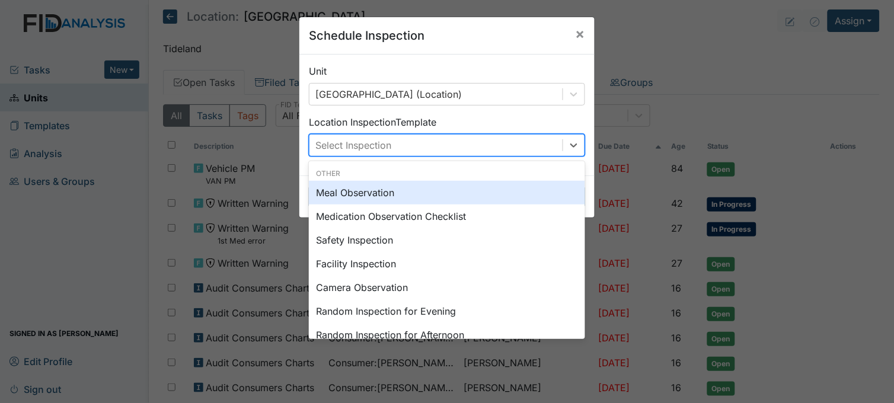
click at [416, 137] on div "Select Inspection" at bounding box center [436, 145] width 253 height 21
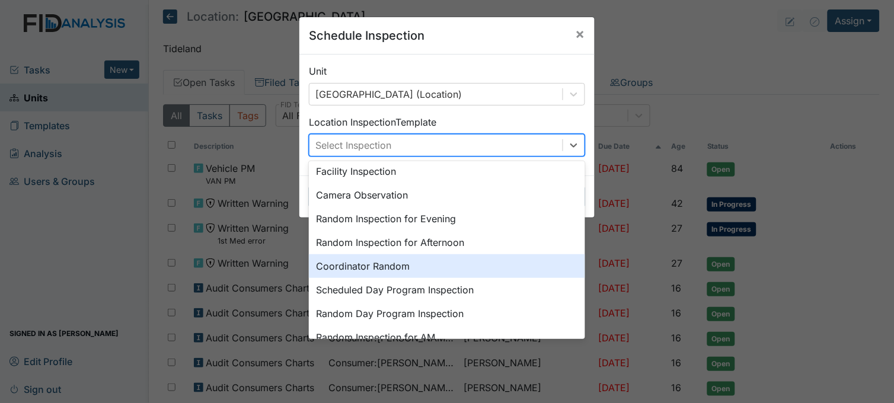
scroll to position [132, 0]
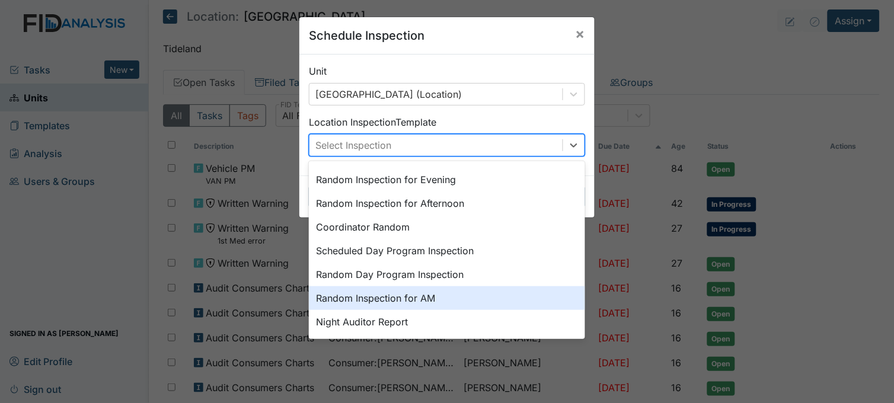
click at [416, 297] on div "Random Inspection for AM" at bounding box center [447, 298] width 276 height 24
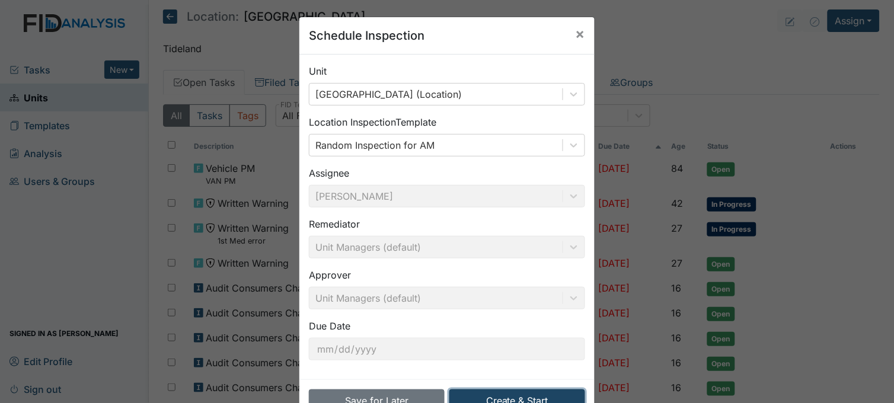
click at [523, 396] on button "Create & Start" at bounding box center [518, 401] width 136 height 23
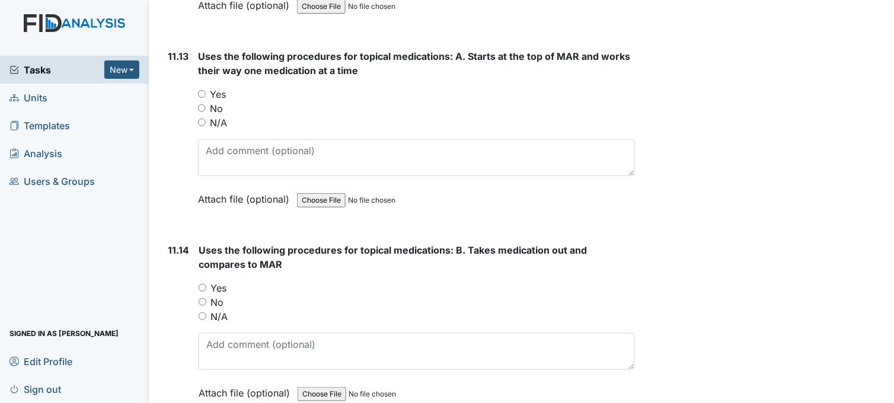
scroll to position [15657, 0]
